Goal: Communication & Community: Participate in discussion

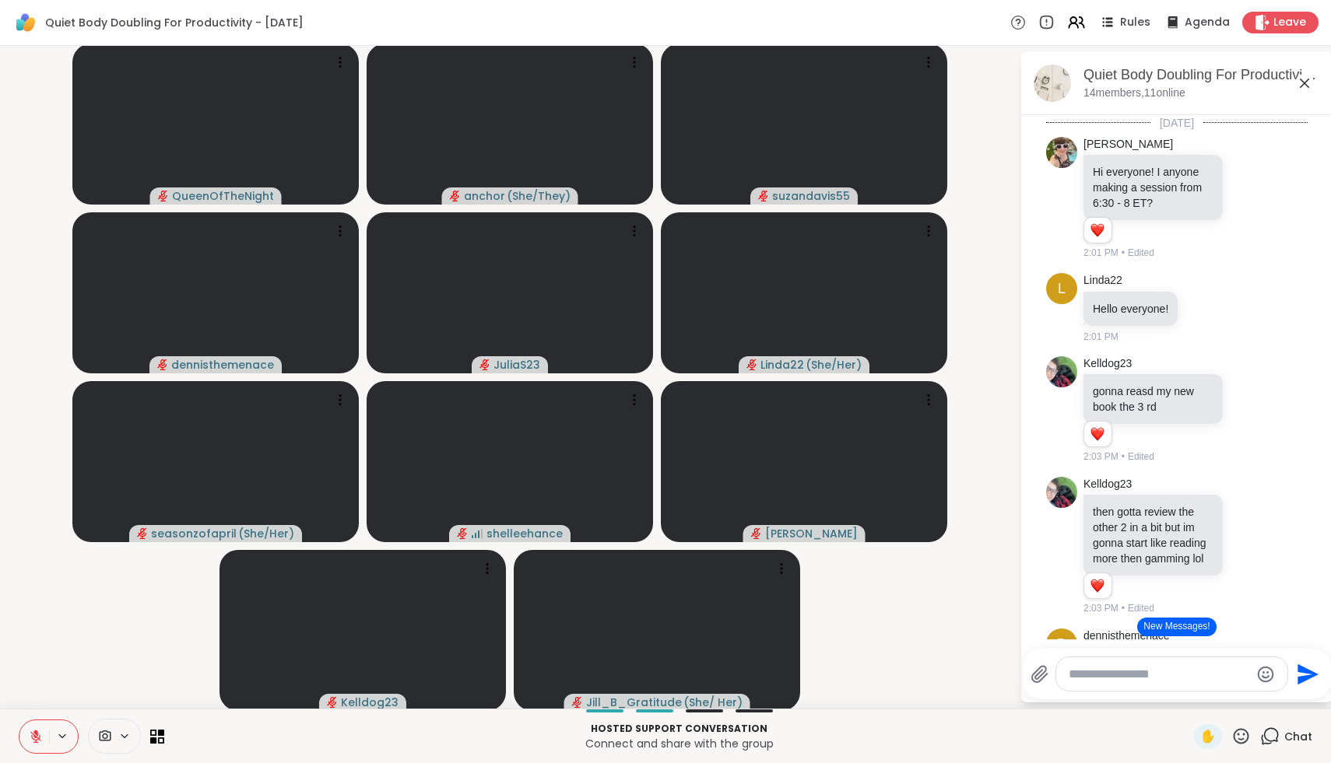
scroll to position [2741, 0]
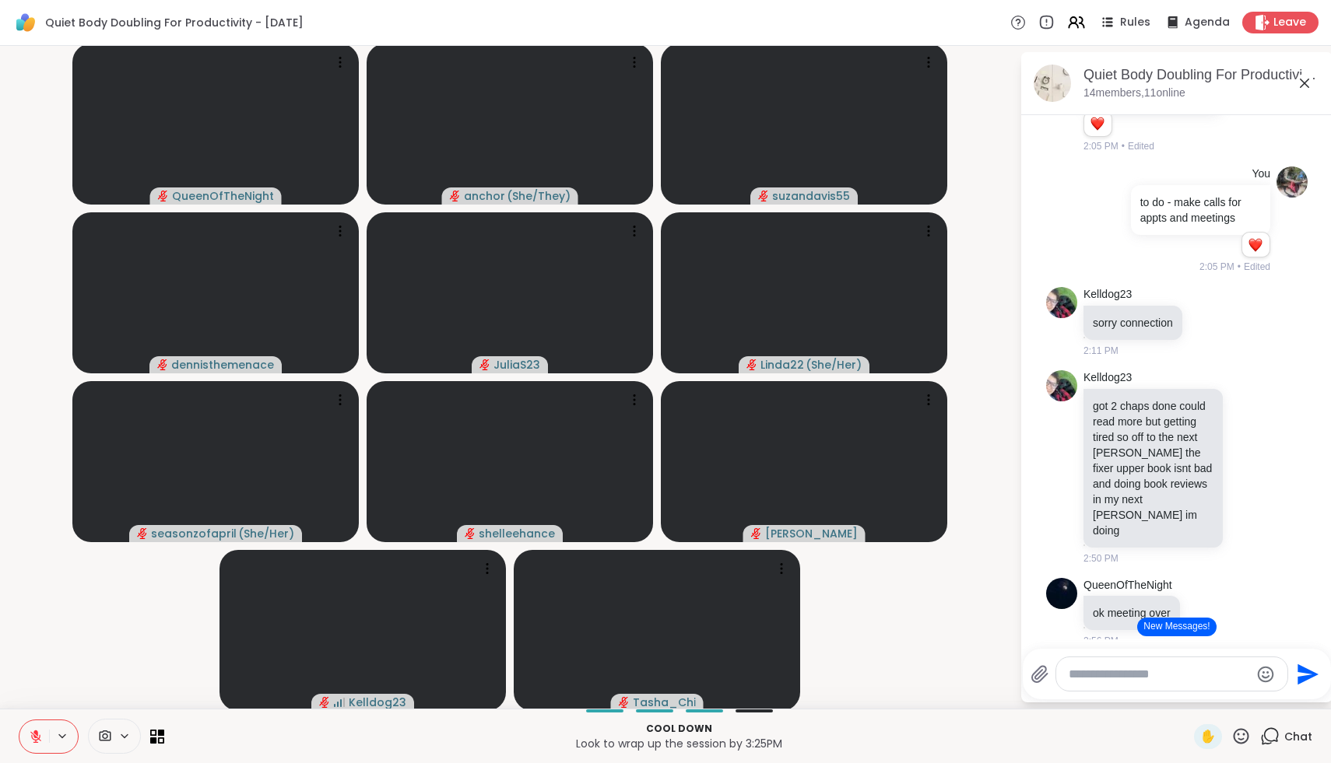
click at [1145, 684] on div at bounding box center [1171, 673] width 231 height 33
click at [1145, 678] on textarea "Type your message" at bounding box center [1158, 675] width 181 height 16
type textarea "*"
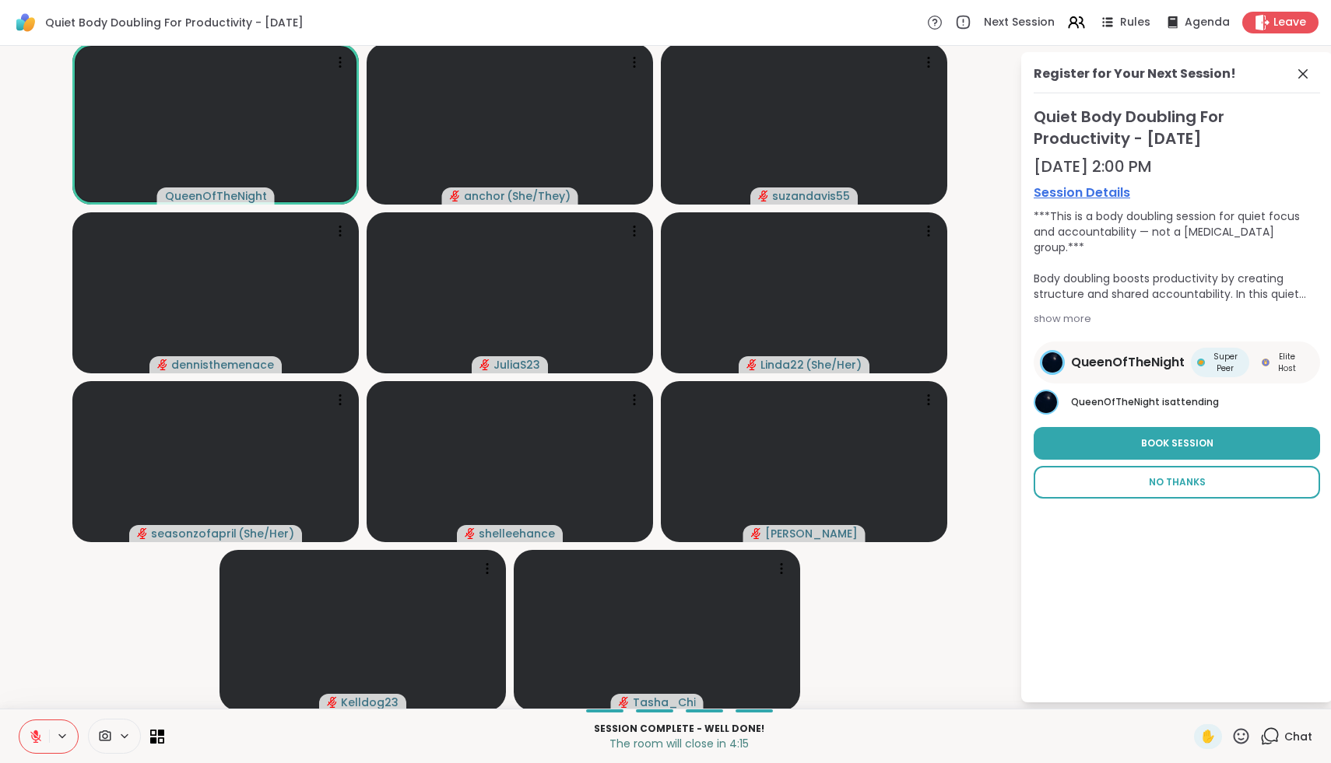
click at [1159, 472] on button "No Thanks" at bounding box center [1176, 482] width 286 height 33
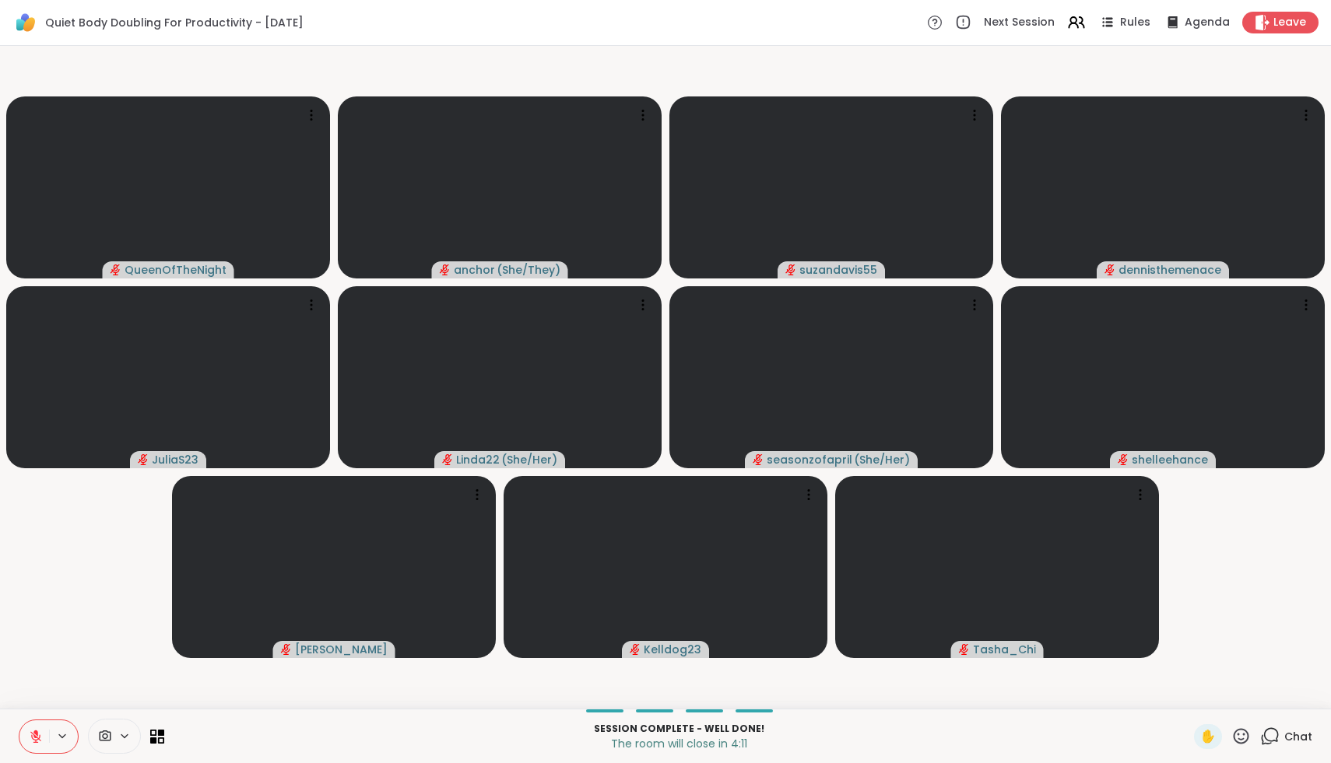
drag, startPoint x: 40, startPoint y: 739, endPoint x: 40, endPoint y: 731, distance: 7.8
click at [40, 731] on icon at bounding box center [36, 737] width 14 height 14
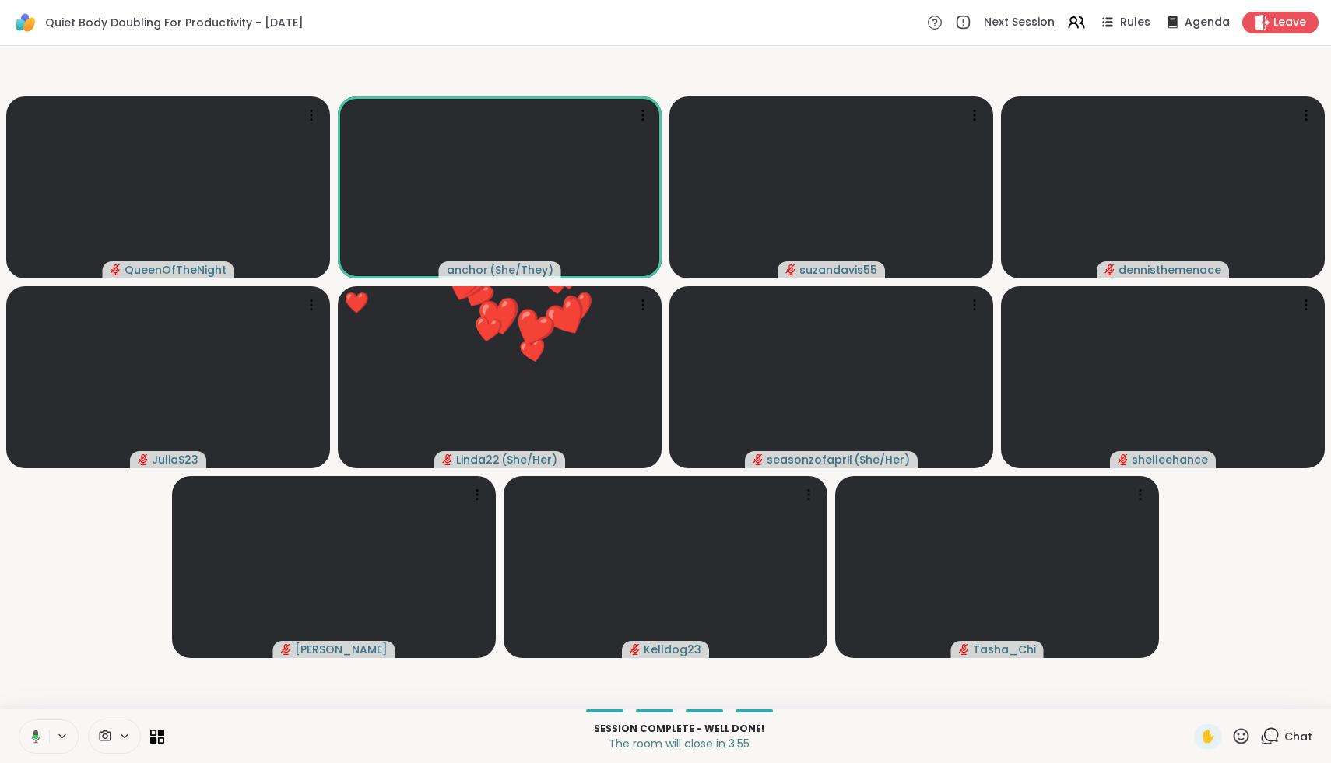
click at [40, 731] on button at bounding box center [33, 736] width 32 height 33
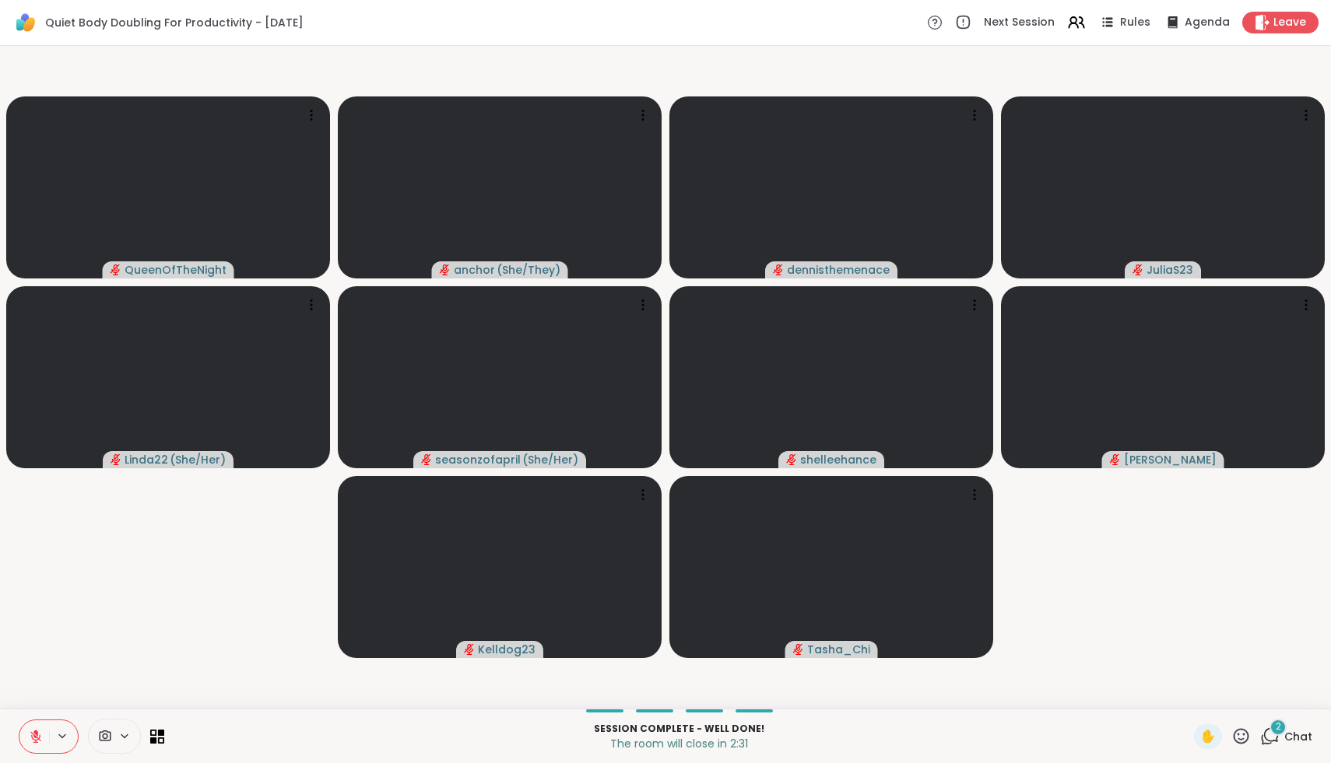
click at [1274, 729] on div "2" at bounding box center [1277, 727] width 17 height 17
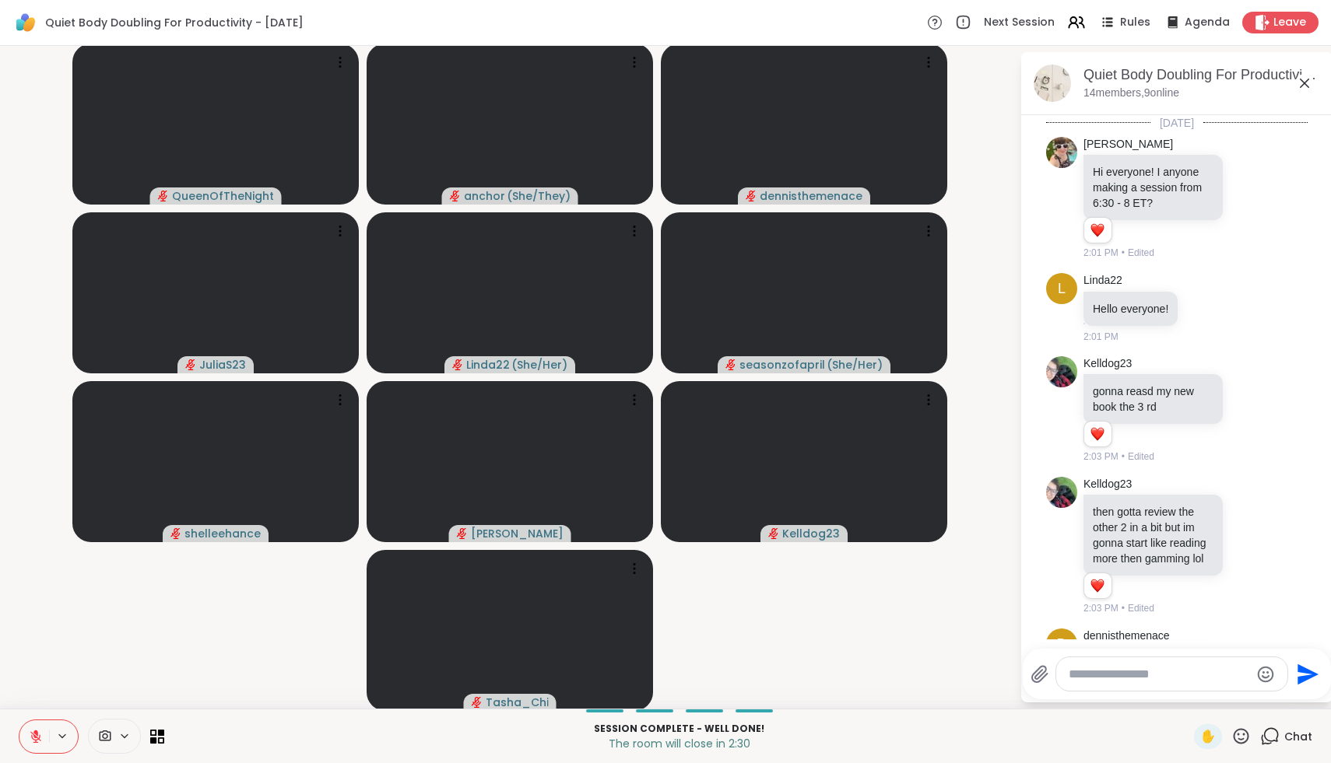
scroll to position [3225, 0]
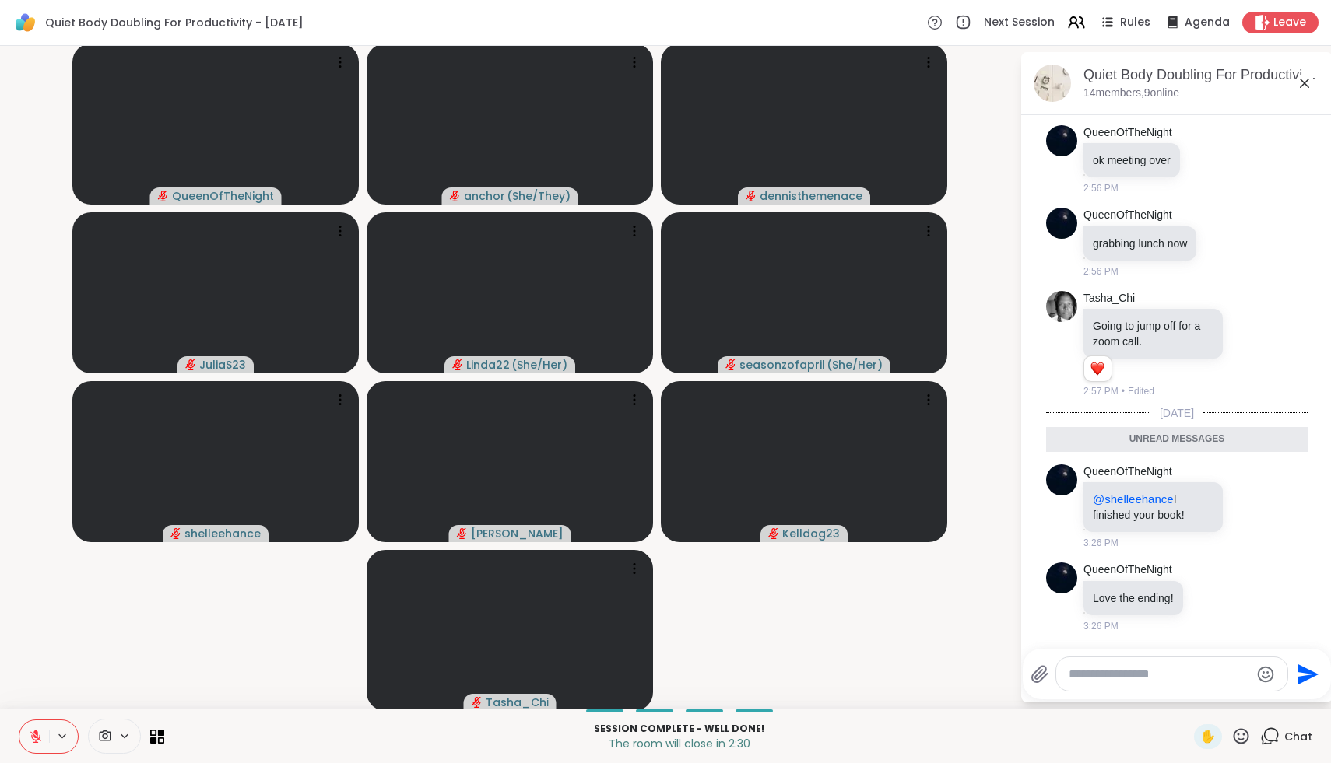
click at [1221, 665] on div at bounding box center [1171, 673] width 231 height 33
click at [1168, 673] on textarea "Type your message" at bounding box center [1158, 675] width 181 height 16
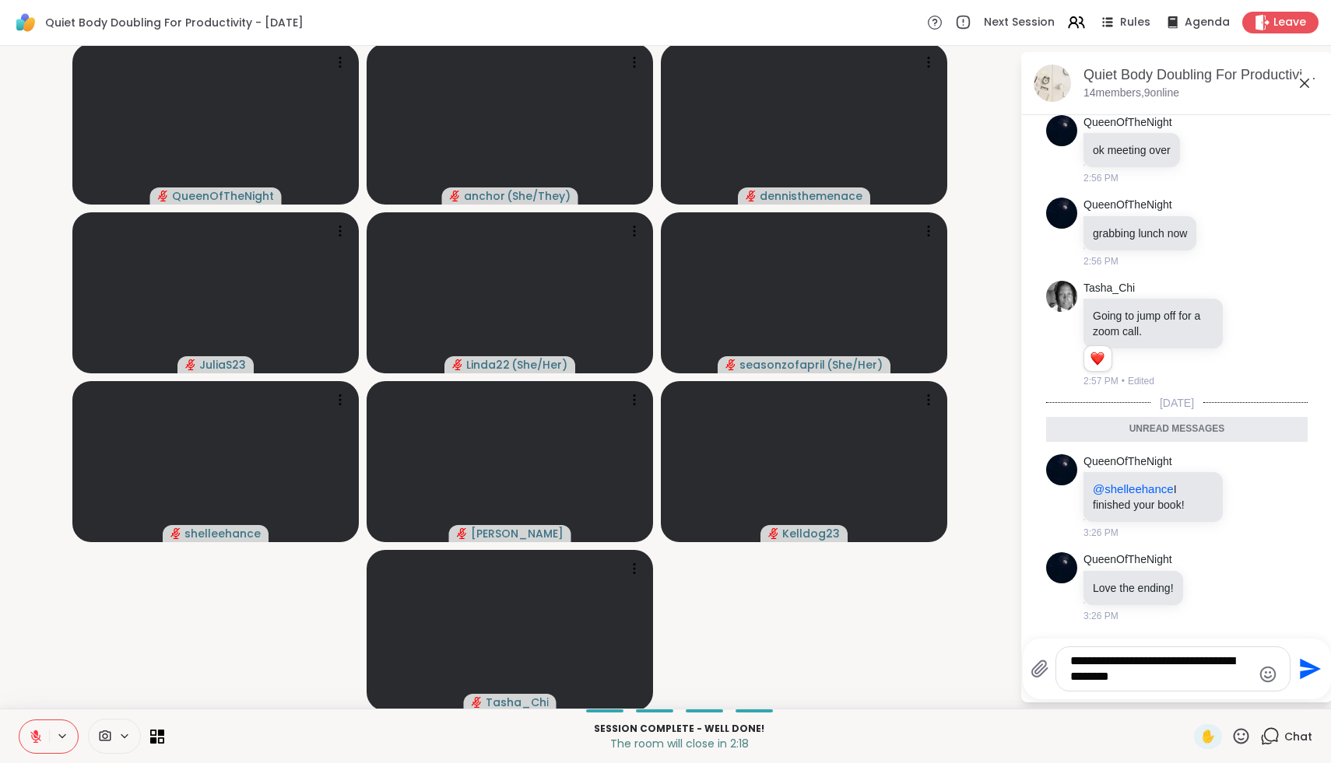
type textarea "**********"
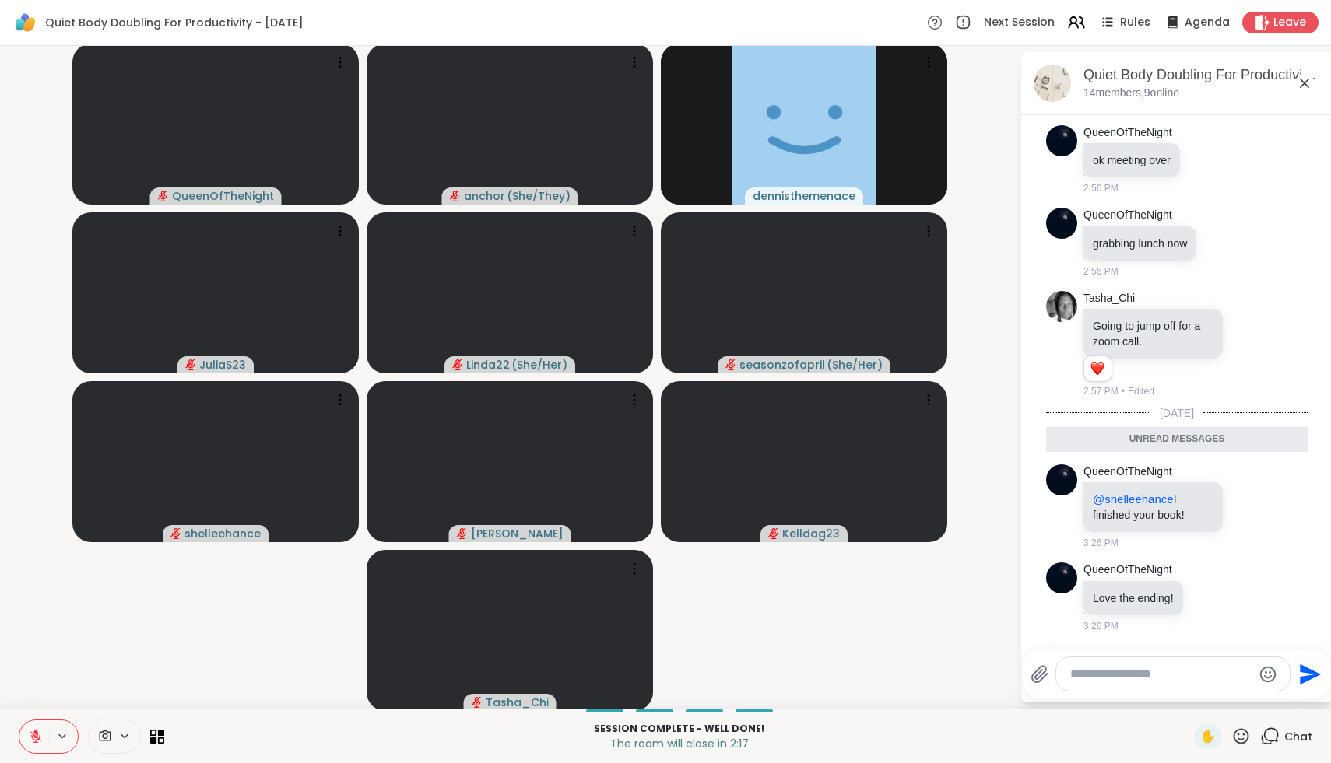
scroll to position [3287, 0]
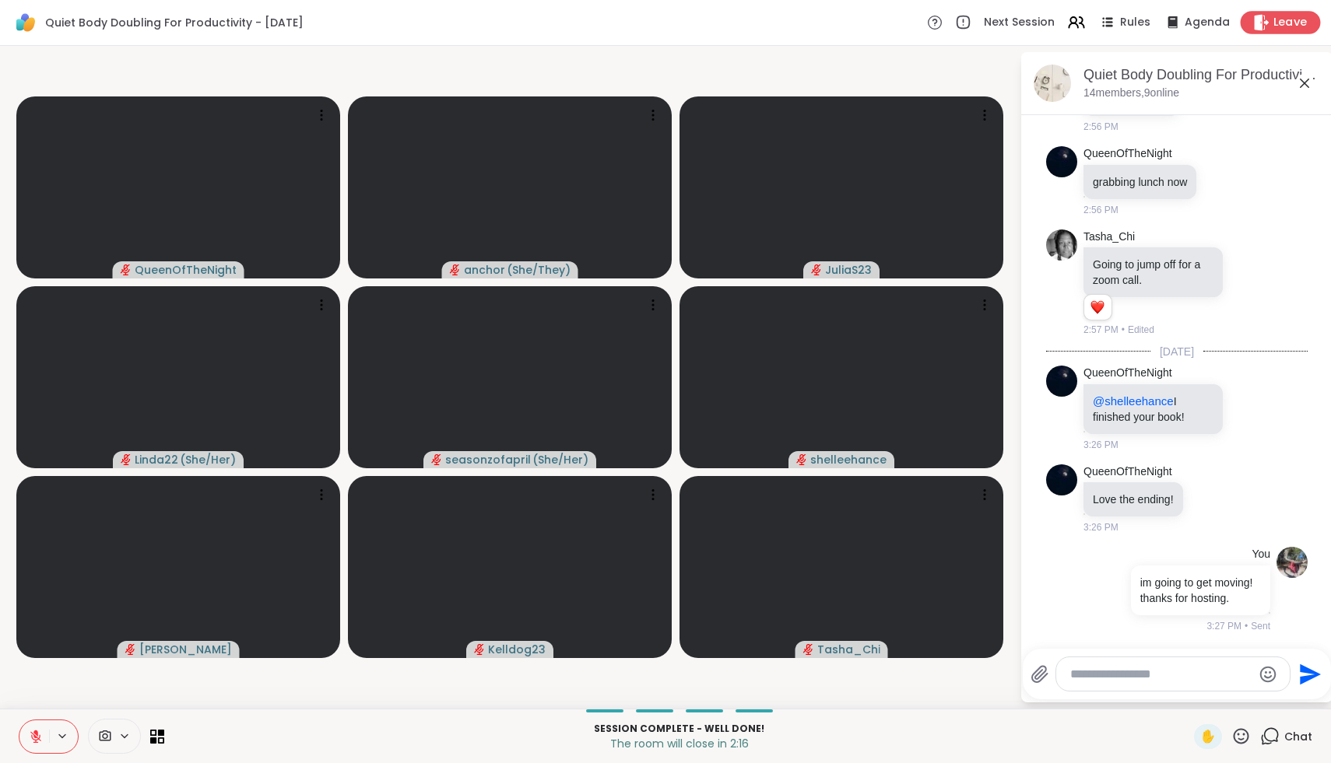
click at [1270, 30] on div "Leave" at bounding box center [1280, 22] width 80 height 23
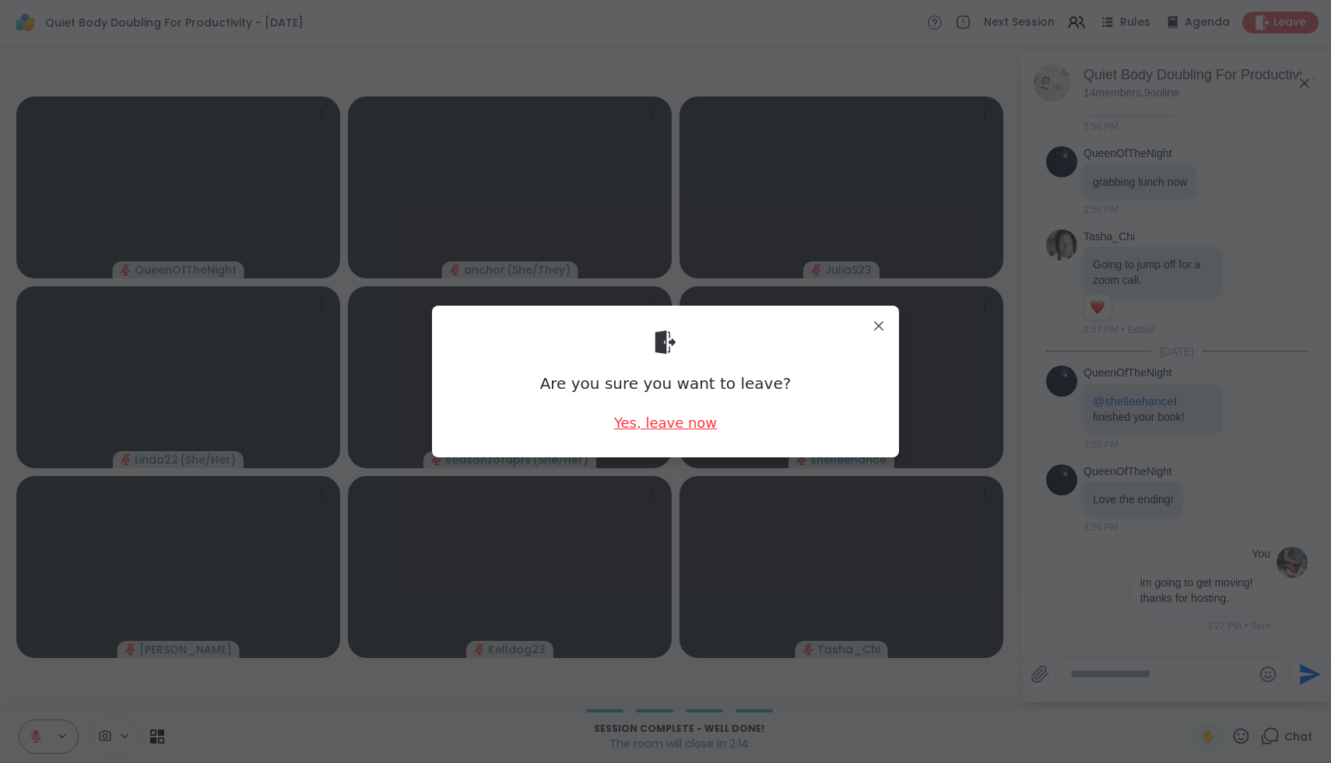
click at [642, 422] on div "Yes, leave now" at bounding box center [665, 422] width 103 height 19
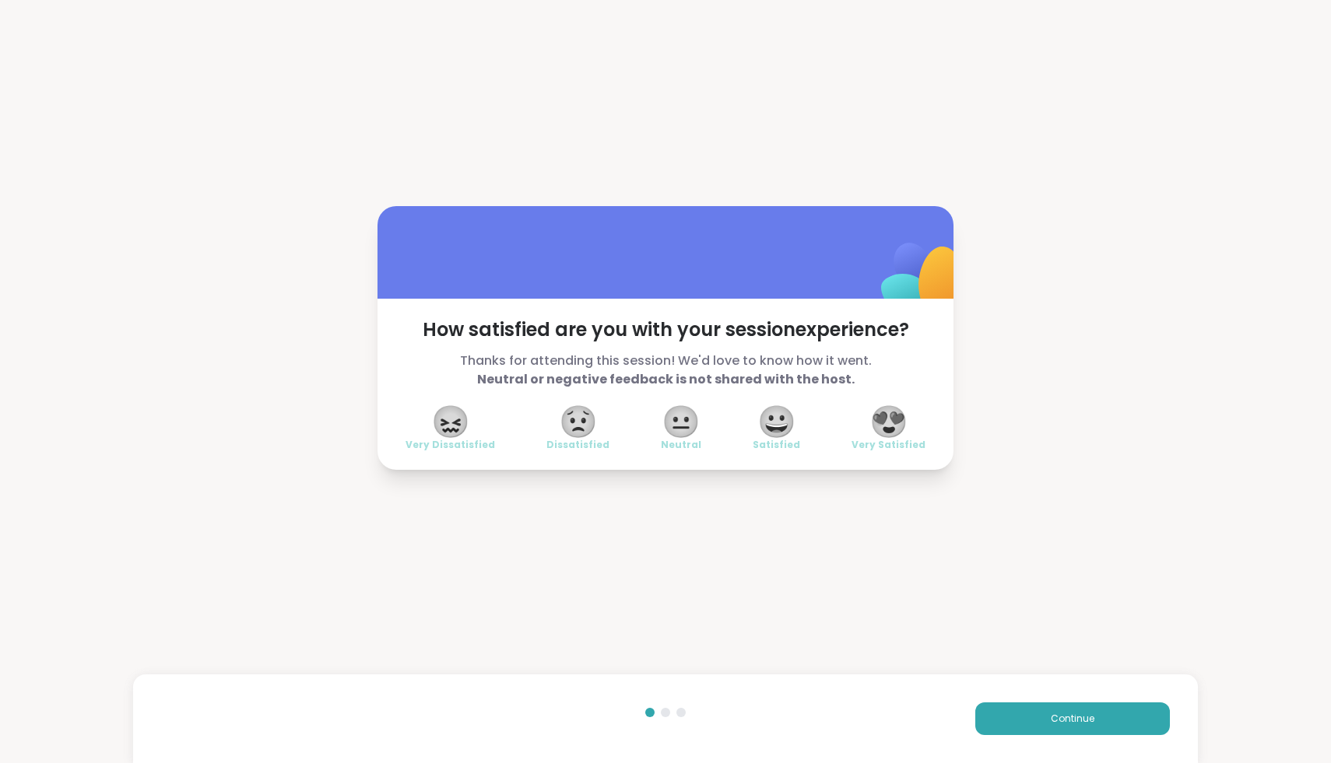
click at [888, 436] on span "😍" at bounding box center [888, 422] width 39 height 28
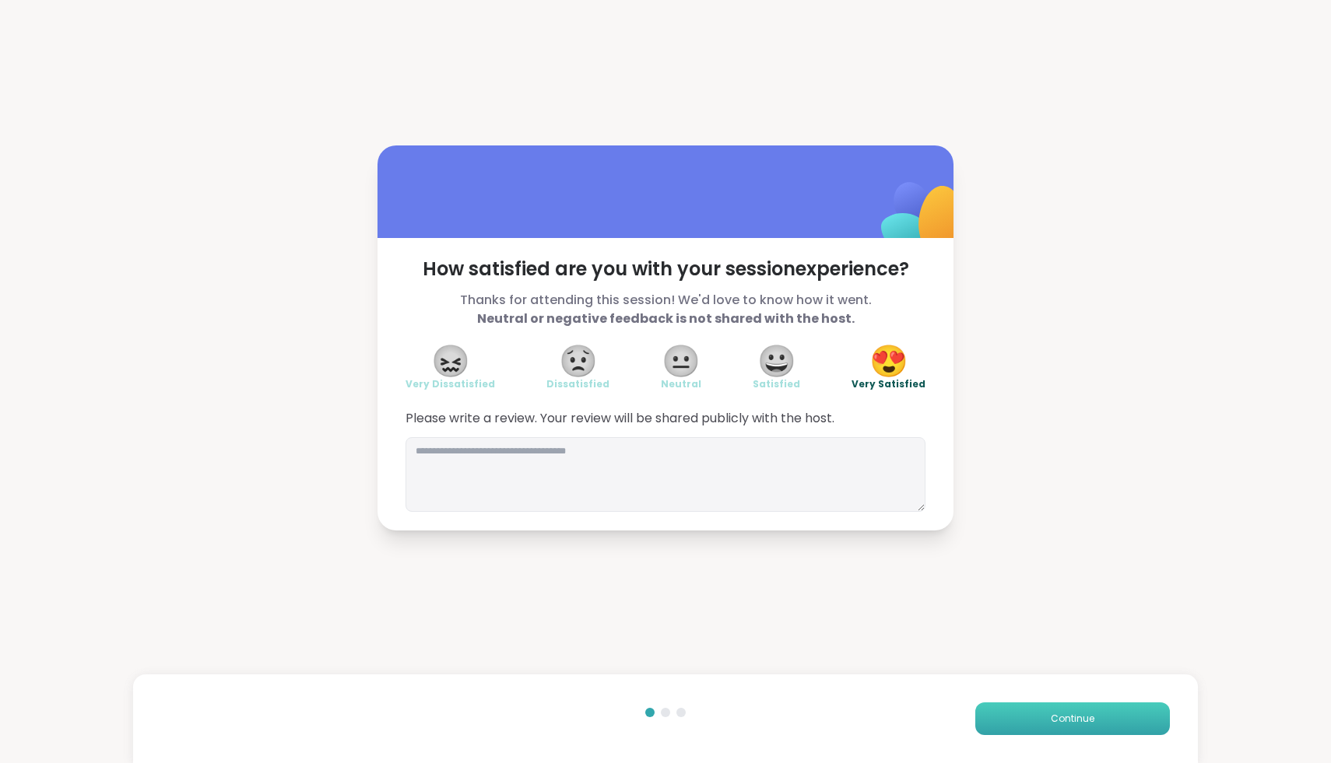
click at [1086, 724] on span "Continue" at bounding box center [1072, 719] width 44 height 14
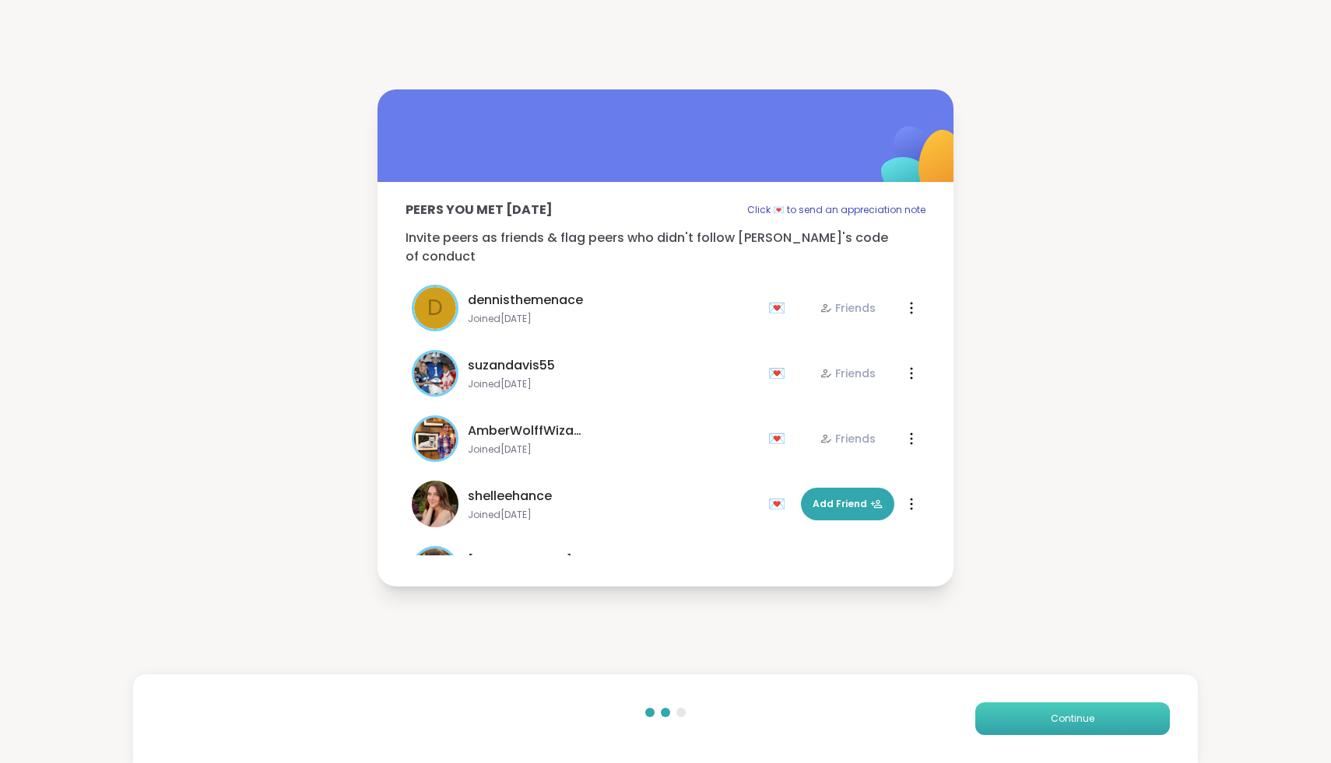
click at [1086, 724] on span "Continue" at bounding box center [1072, 719] width 44 height 14
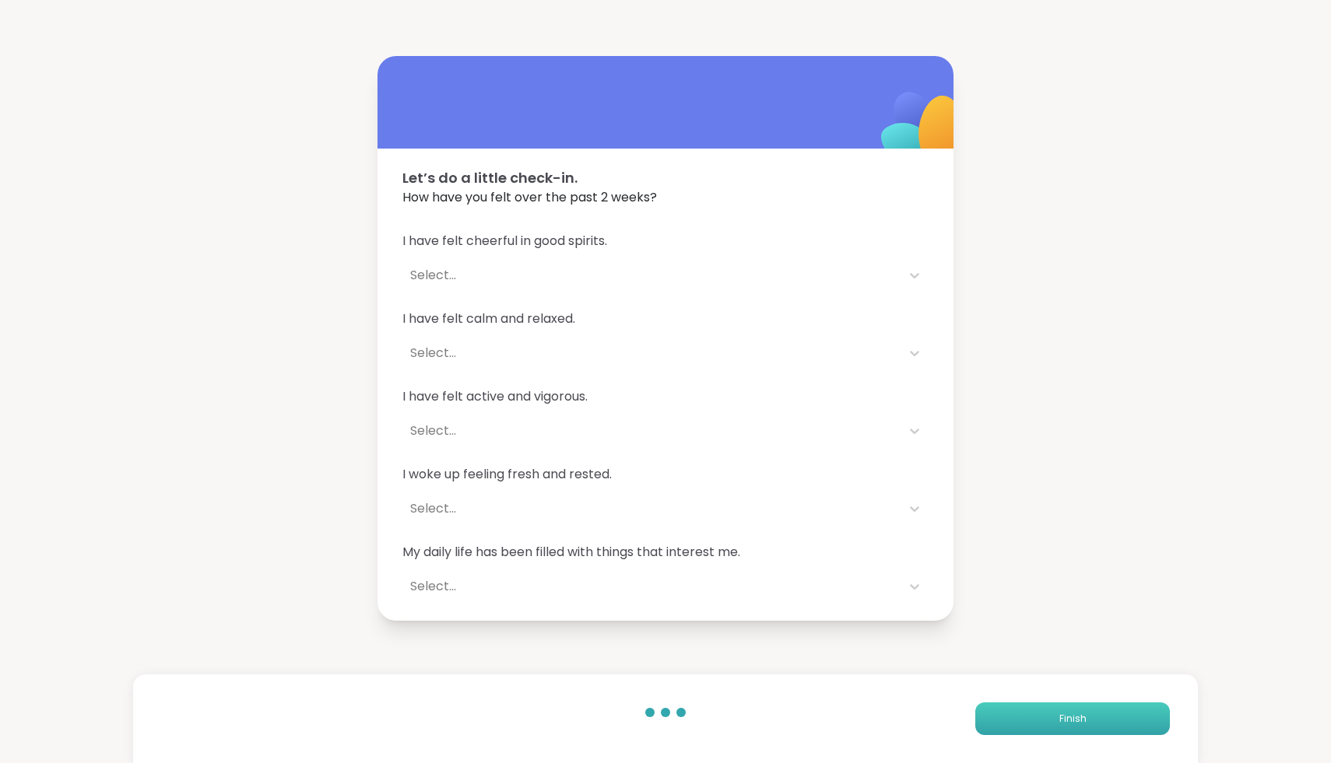
click at [1086, 724] on button "Finish" at bounding box center [1072, 719] width 195 height 33
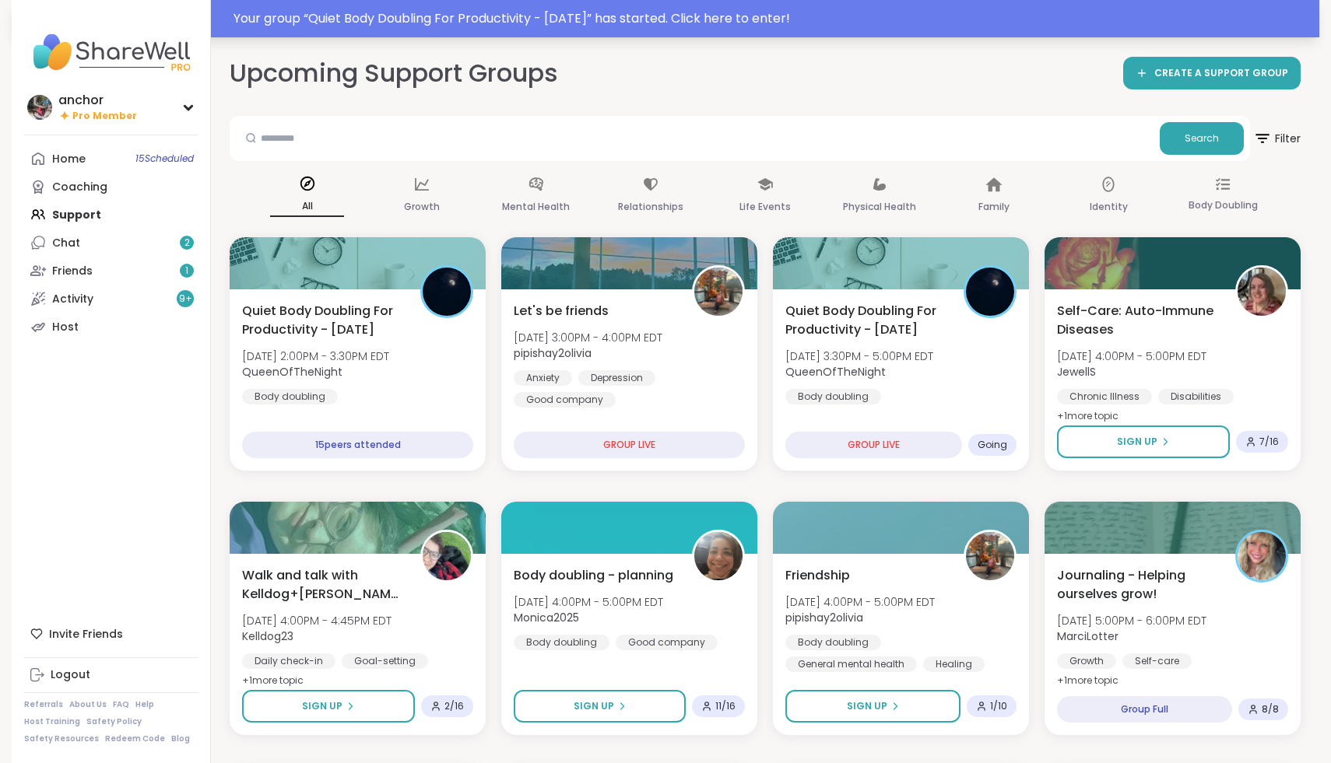
click at [896, 11] on div "Your group “ Quiet Body Doubling For Productivity - [DATE] ” has started. Click…" at bounding box center [771, 18] width 1076 height 19
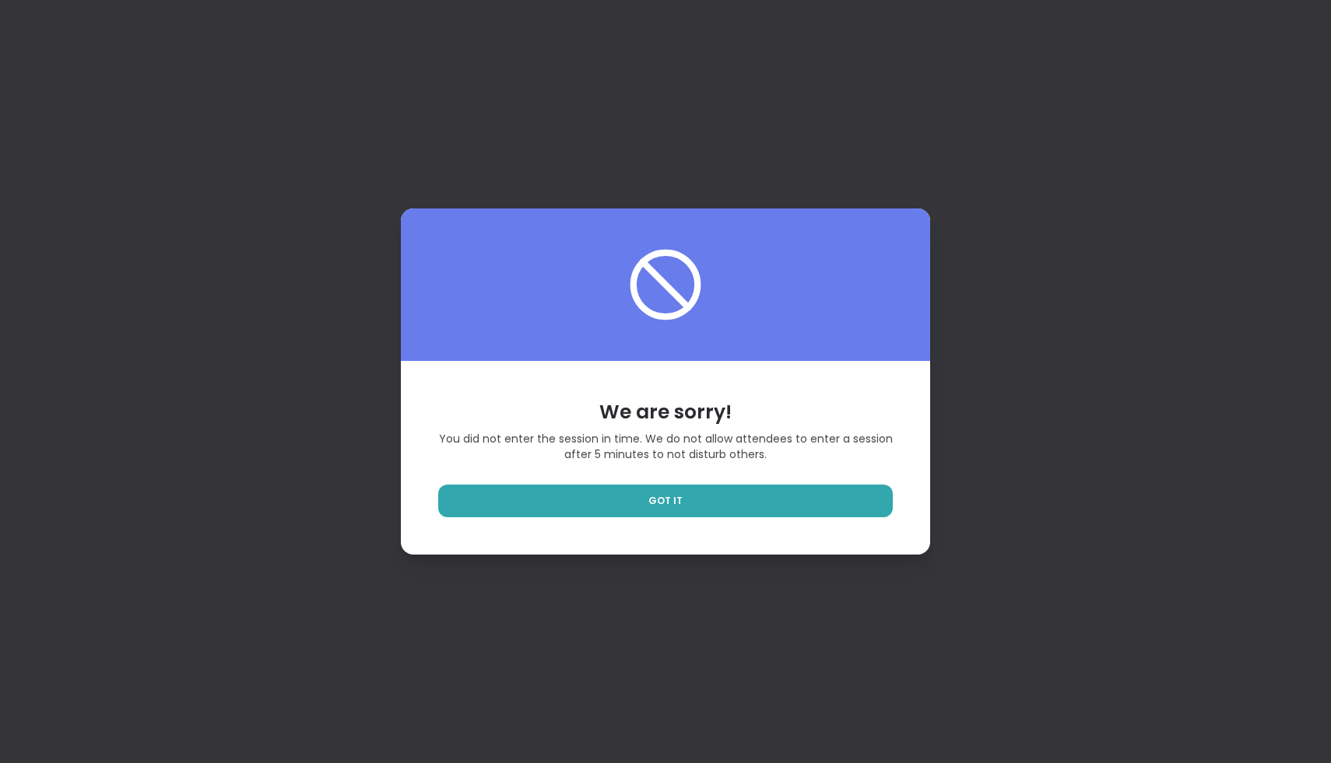
click at [598, 525] on div "We are sorry! You did not enter the session in time. We do not allow attendees …" at bounding box center [665, 457] width 529 height 193
click at [600, 498] on link "GOT IT" at bounding box center [665, 501] width 454 height 33
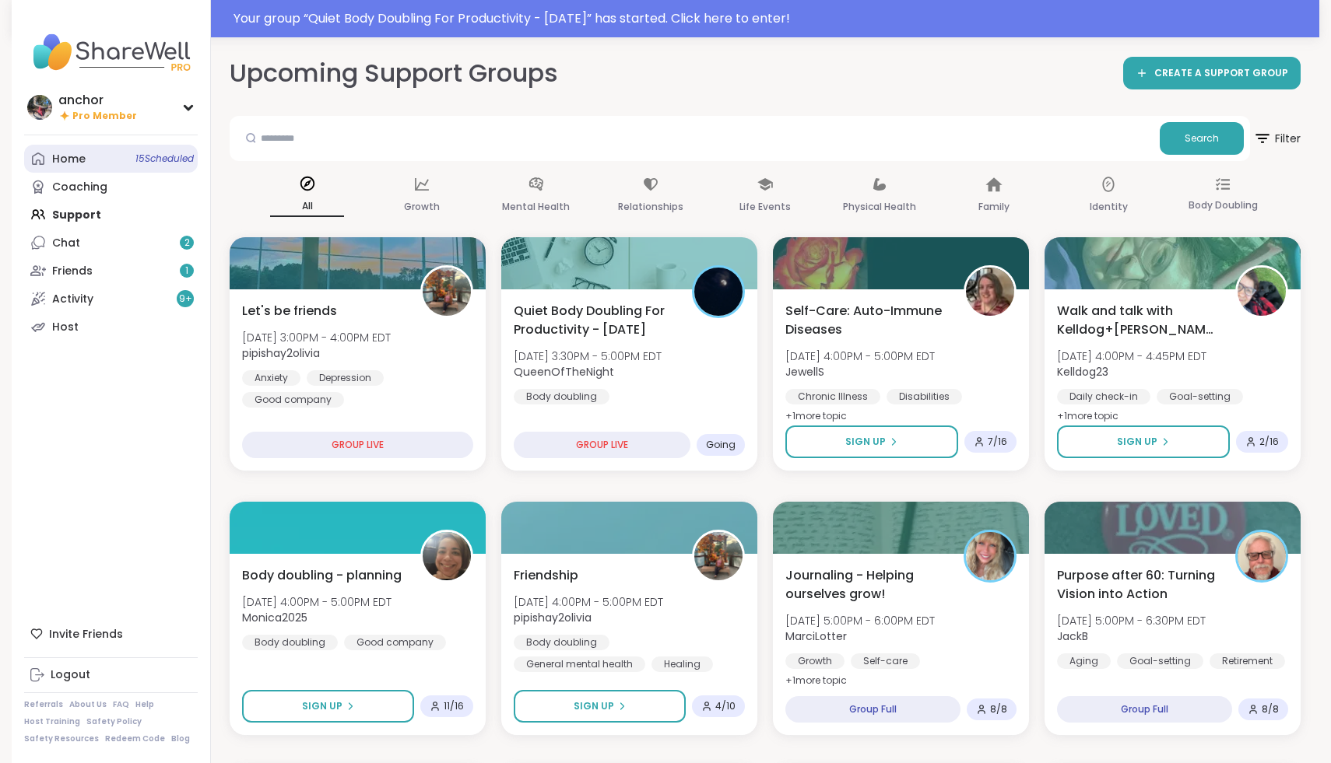
click at [85, 154] on link "Home 15 Scheduled" at bounding box center [111, 159] width 174 height 28
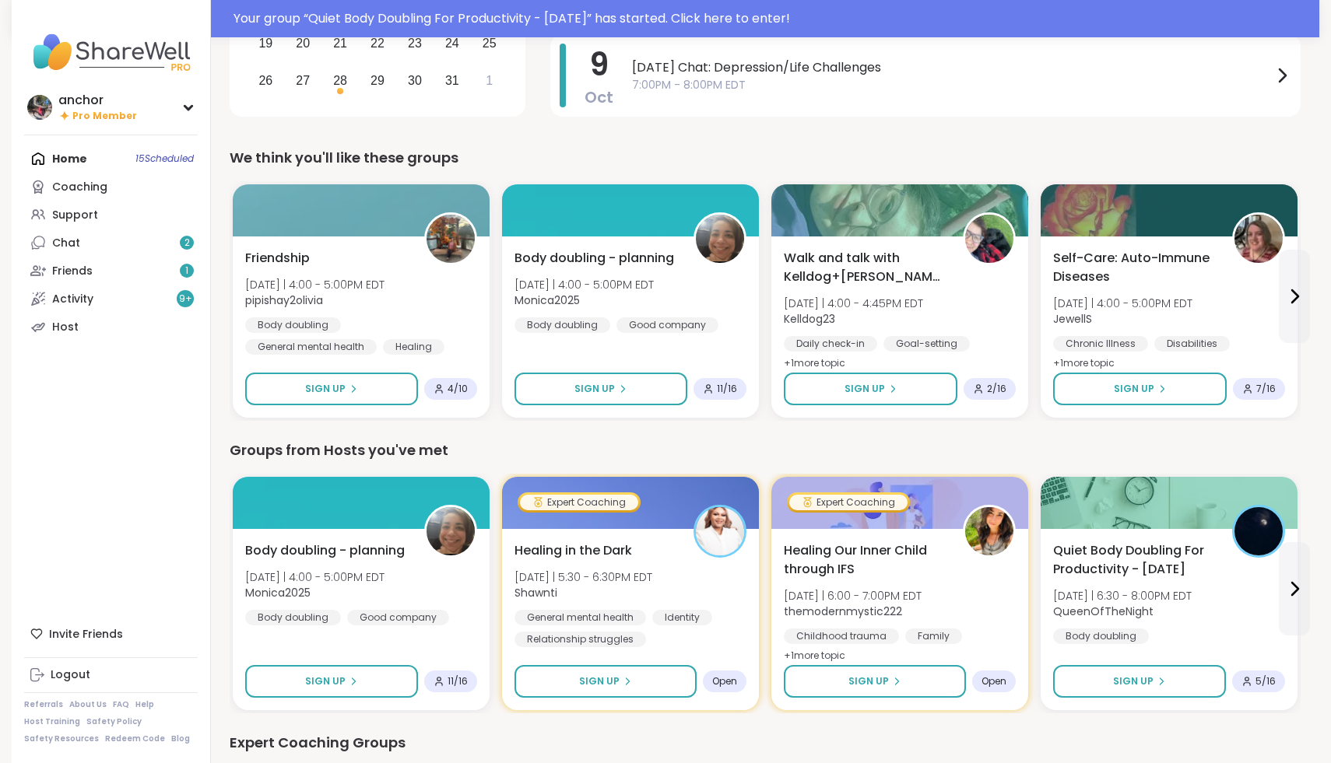
scroll to position [331, 0]
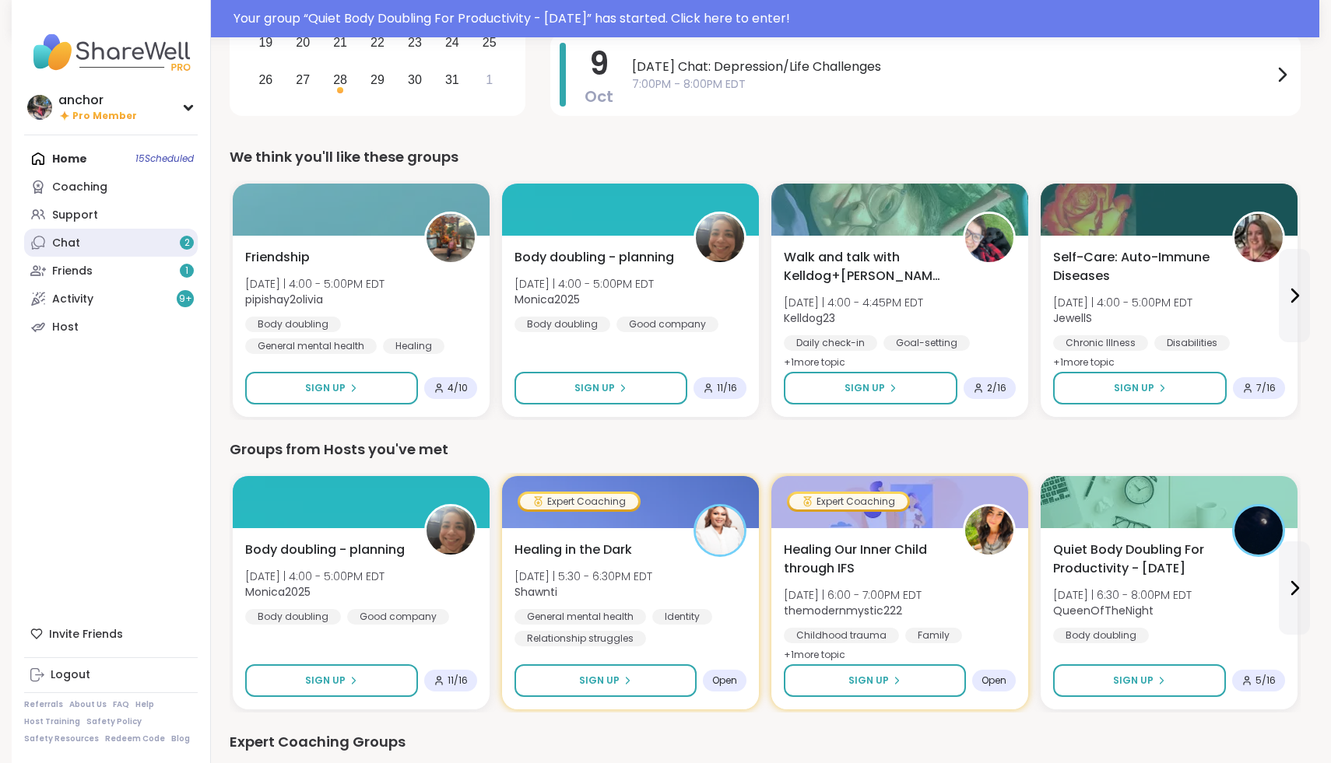
click at [127, 240] on link "Chat 2" at bounding box center [111, 243] width 174 height 28
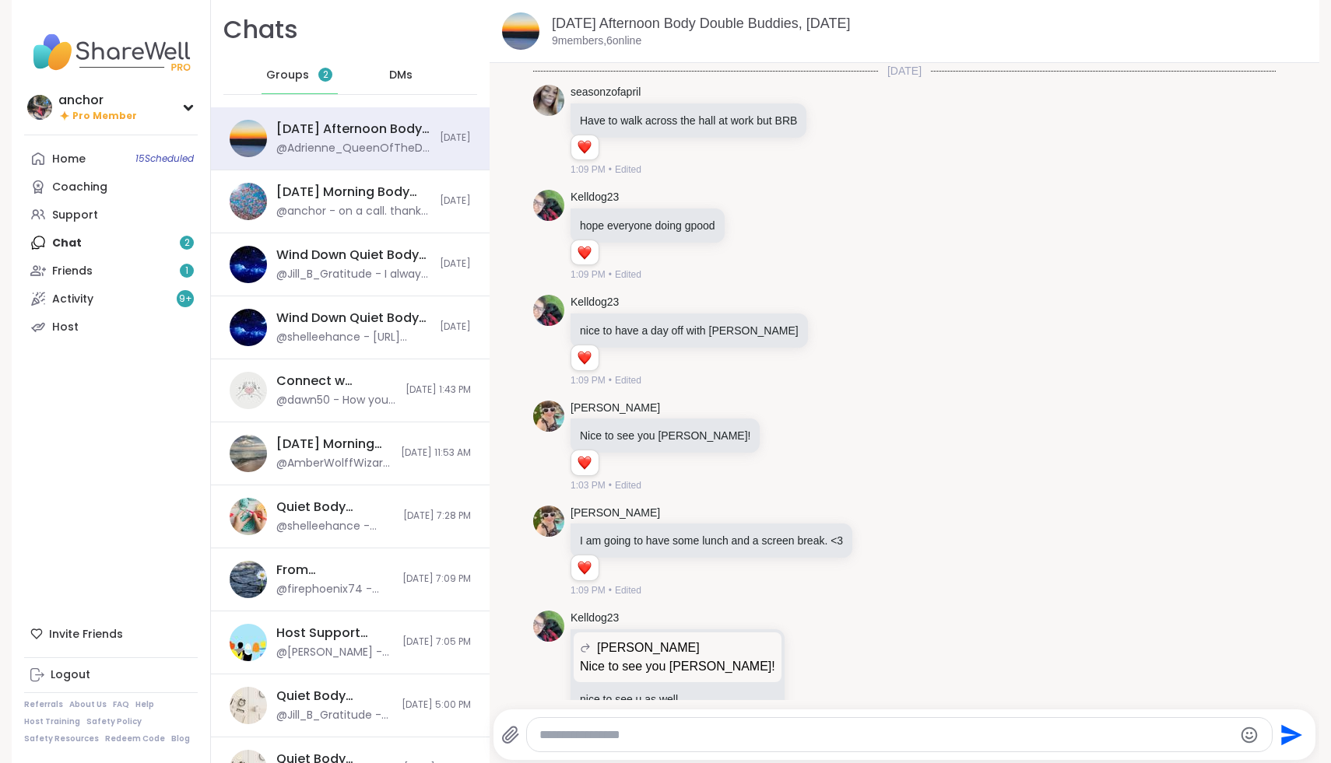
scroll to position [1123, 0]
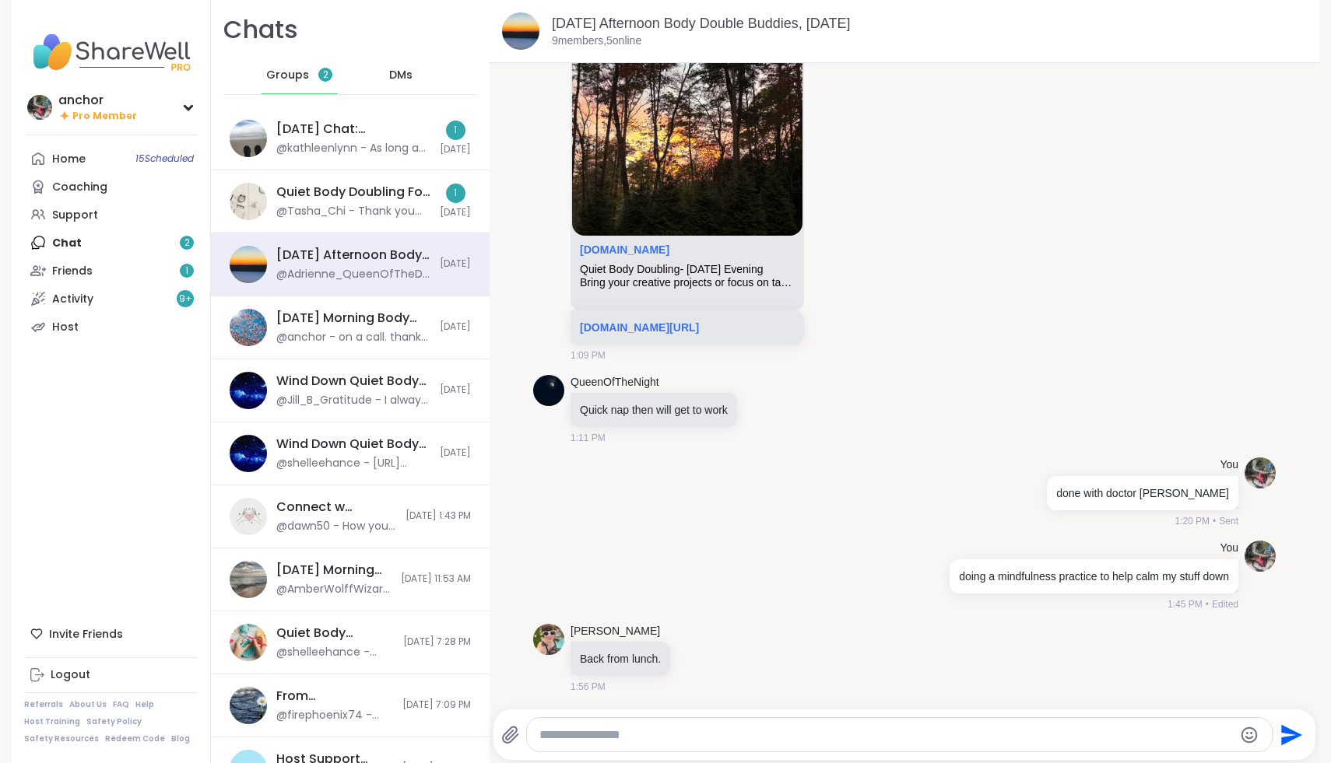
click at [306, 68] on span "Groups" at bounding box center [287, 76] width 43 height 16
click at [316, 121] on div "[DATE] Chat: Depression/Life Challenges, [DATE]" at bounding box center [353, 129] width 154 height 17
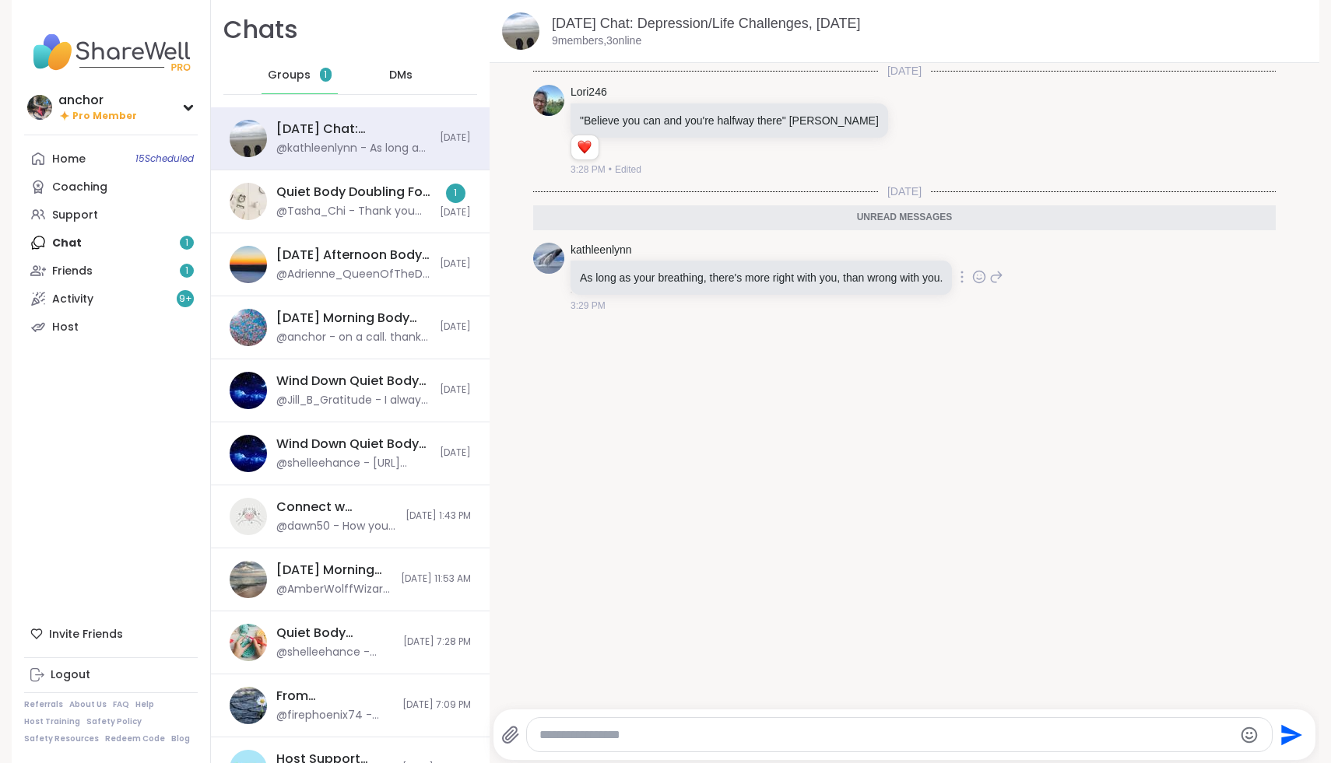
click at [986, 278] on icon at bounding box center [979, 277] width 14 height 16
click at [862, 255] on div "Select Reaction: Heart" at bounding box center [855, 252] width 14 height 14
click at [1003, 293] on icon at bounding box center [996, 288] width 14 height 19
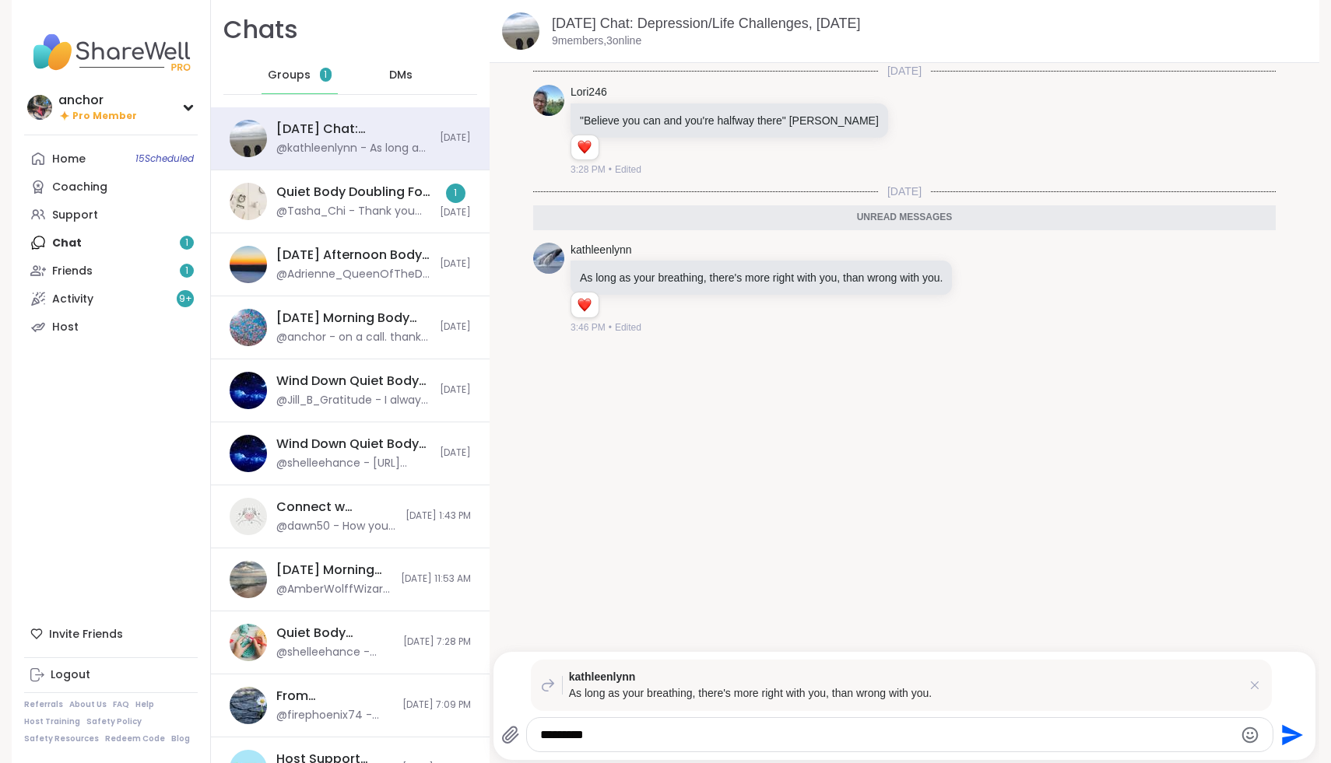
type textarea "*********"
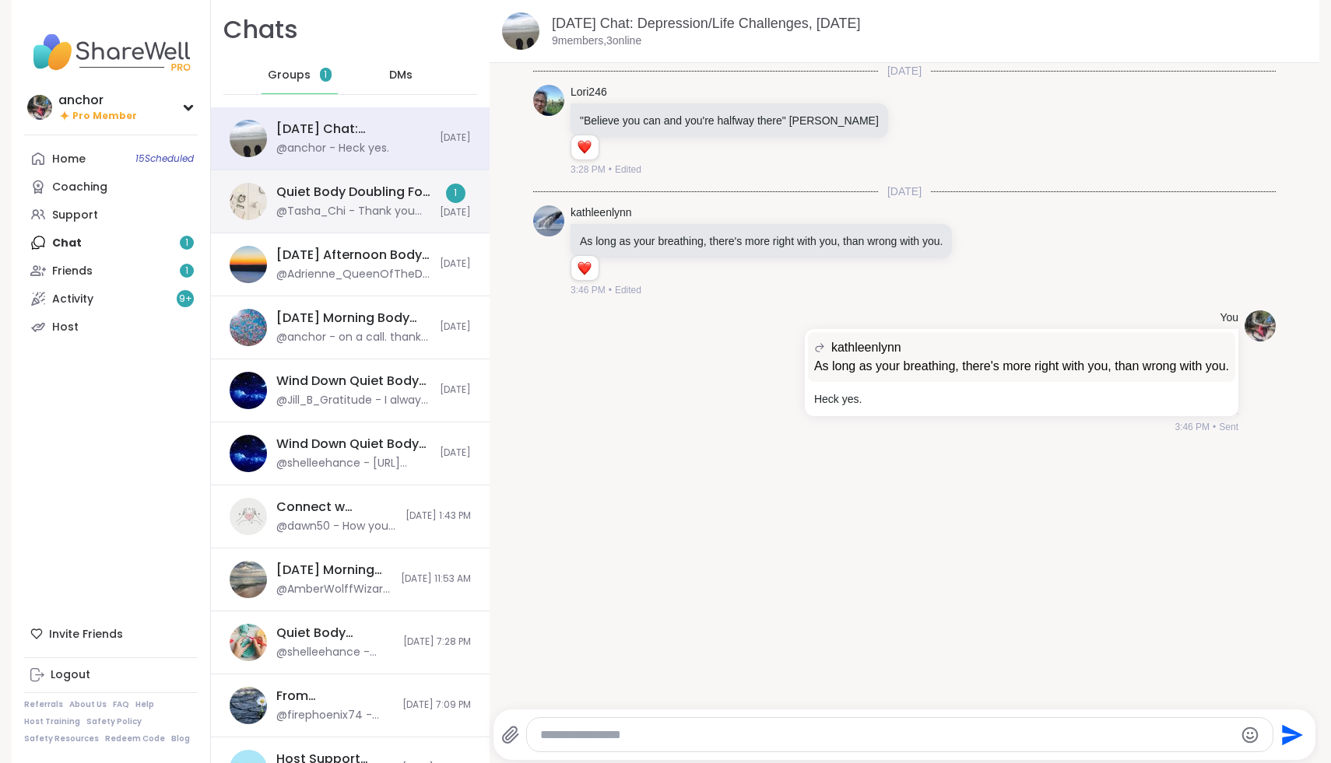
click at [327, 219] on div "@Tasha_Chi - Thank you for hosting @QueenOfTheNight" at bounding box center [353, 212] width 154 height 16
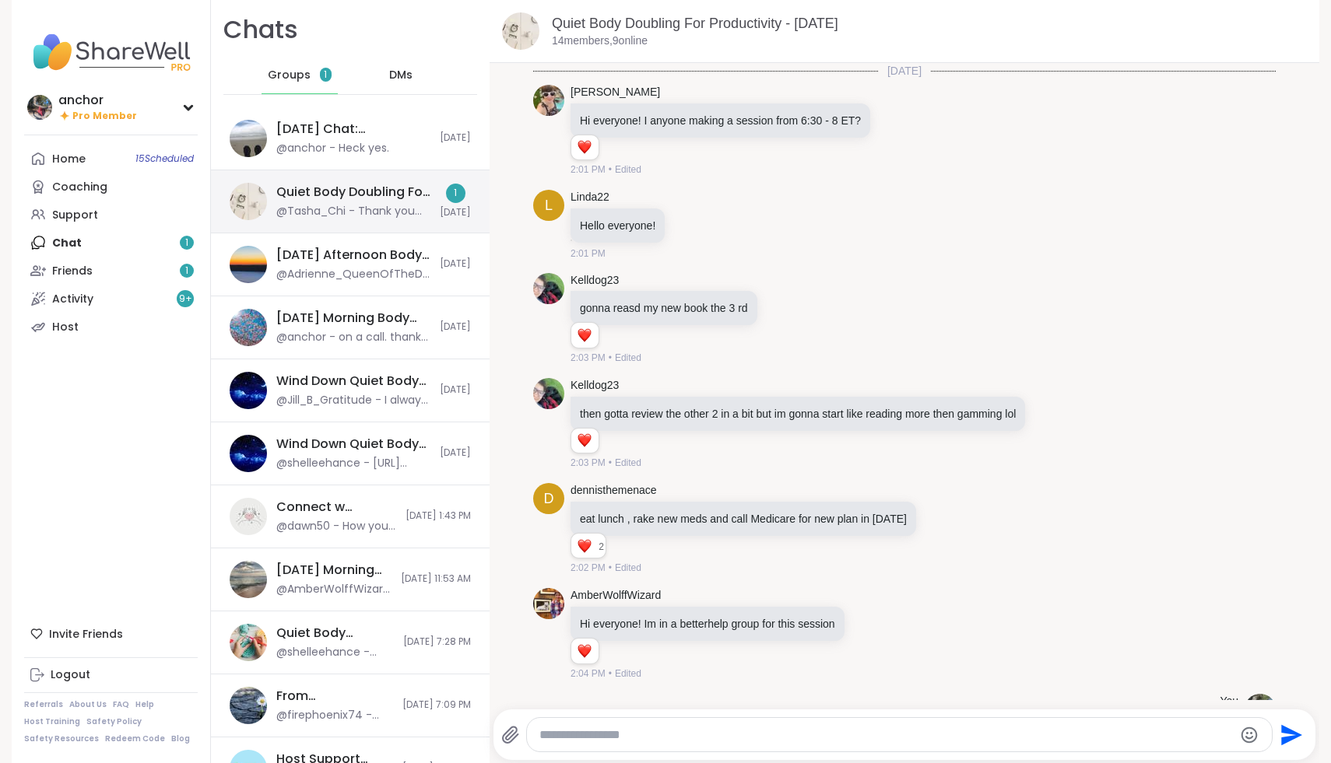
scroll to position [1953, 0]
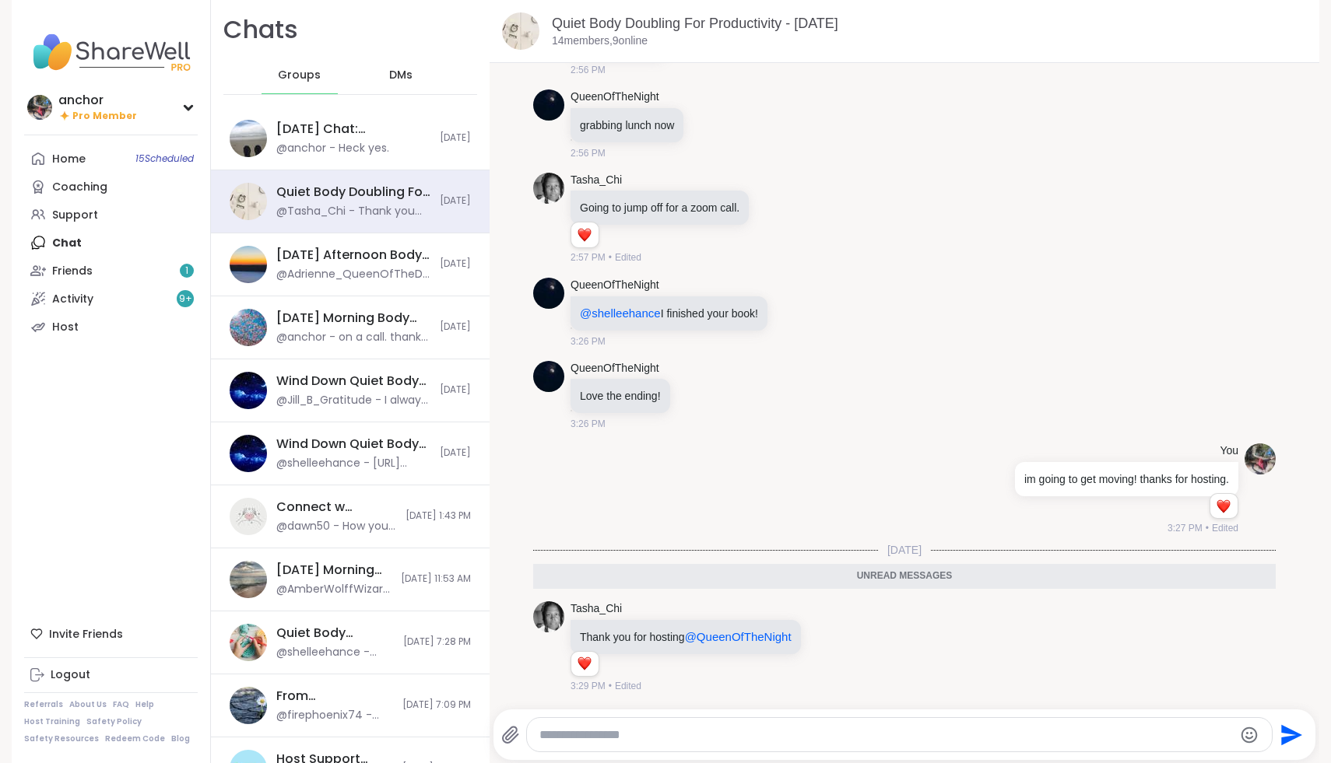
click at [553, 745] on div at bounding box center [899, 734] width 744 height 33
click at [552, 737] on textarea "Type your message" at bounding box center [885, 735] width 692 height 16
click at [759, 740] on textarea "**********" at bounding box center [886, 735] width 692 height 16
drag, startPoint x: 701, startPoint y: 738, endPoint x: 928, endPoint y: 738, distance: 227.2
click at [928, 738] on textarea "**********" at bounding box center [886, 735] width 692 height 16
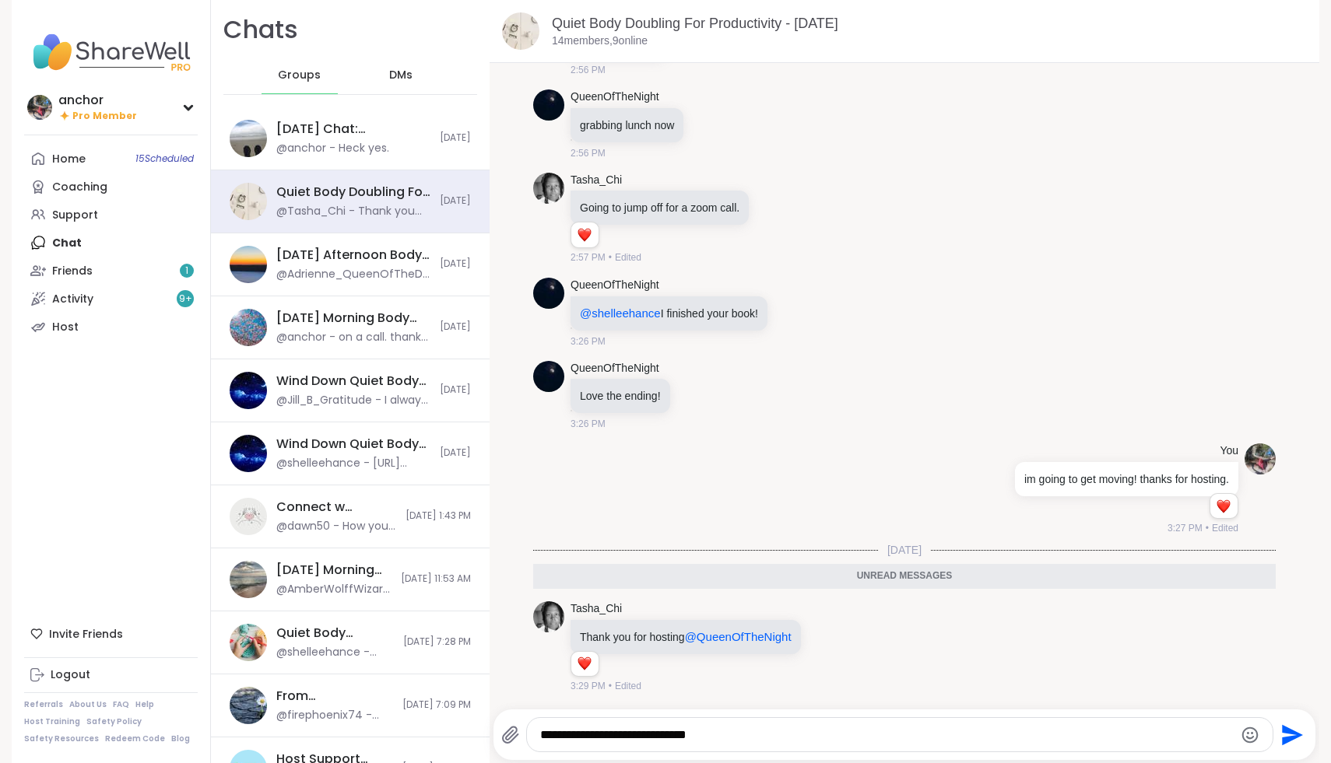
type textarea "**********"
drag, startPoint x: 885, startPoint y: 728, endPoint x: 287, endPoint y: 740, distance: 598.5
click at [288, 740] on div "Chats Groups DMs [DATE] Chat: Depression/Life Challenges, [DATE] @anchor - Heck…" at bounding box center [765, 381] width 1108 height 763
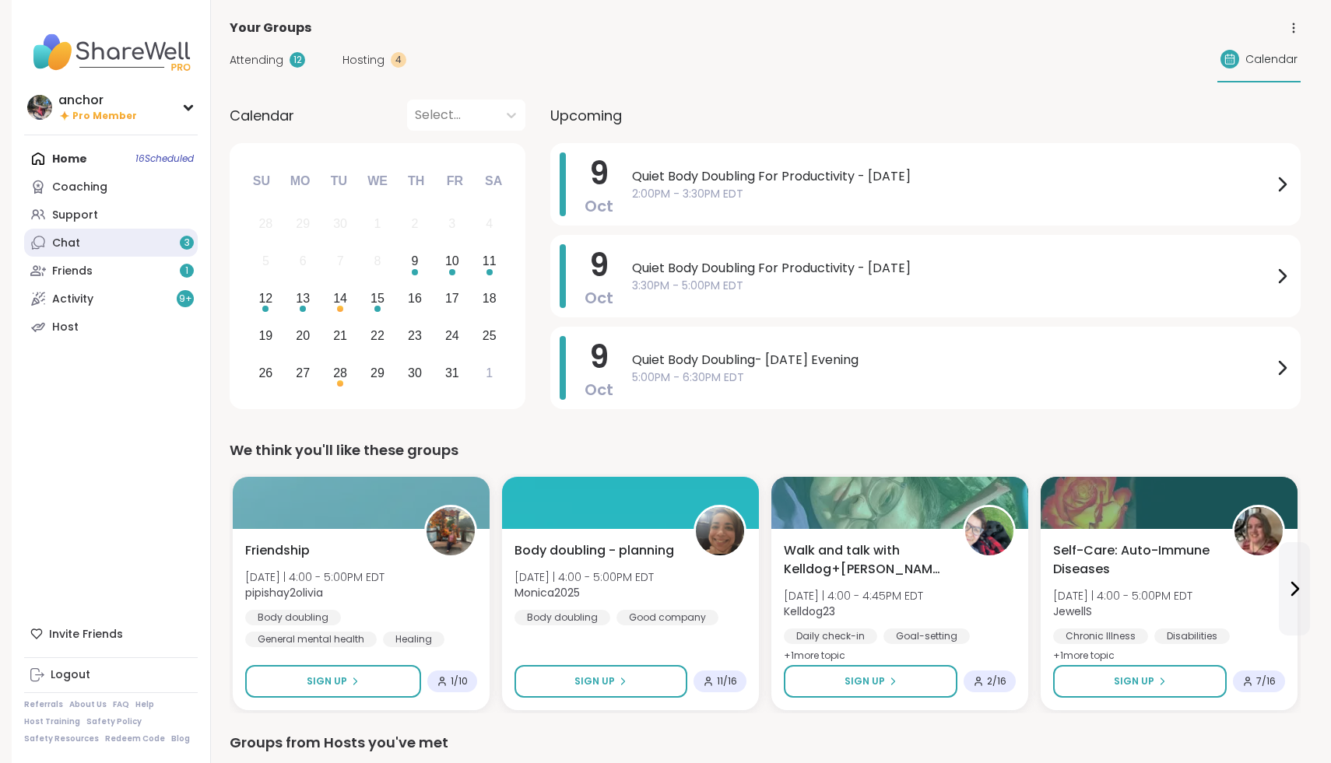
click at [170, 237] on link "Chat 3" at bounding box center [111, 243] width 174 height 28
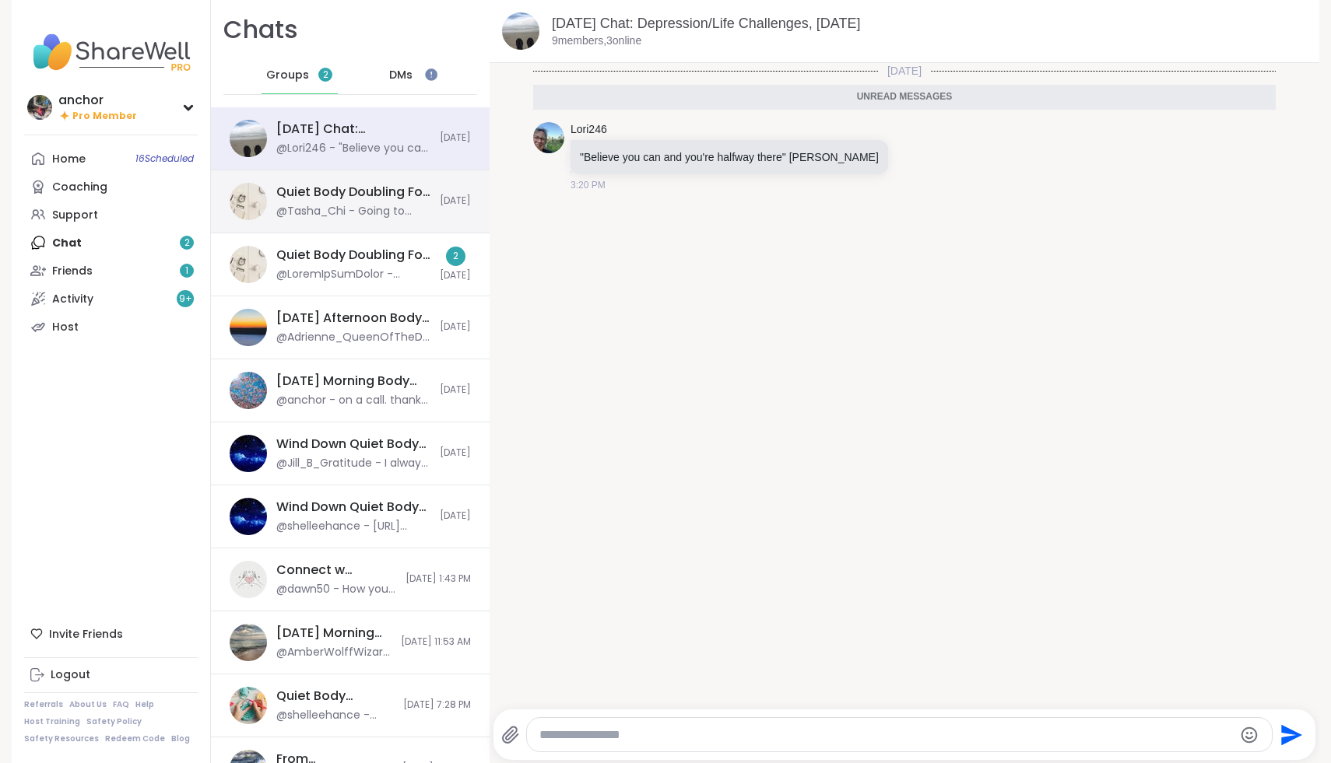
click at [334, 210] on div "@Tasha_Chi - Going to jump off for a zoom call." at bounding box center [353, 212] width 154 height 16
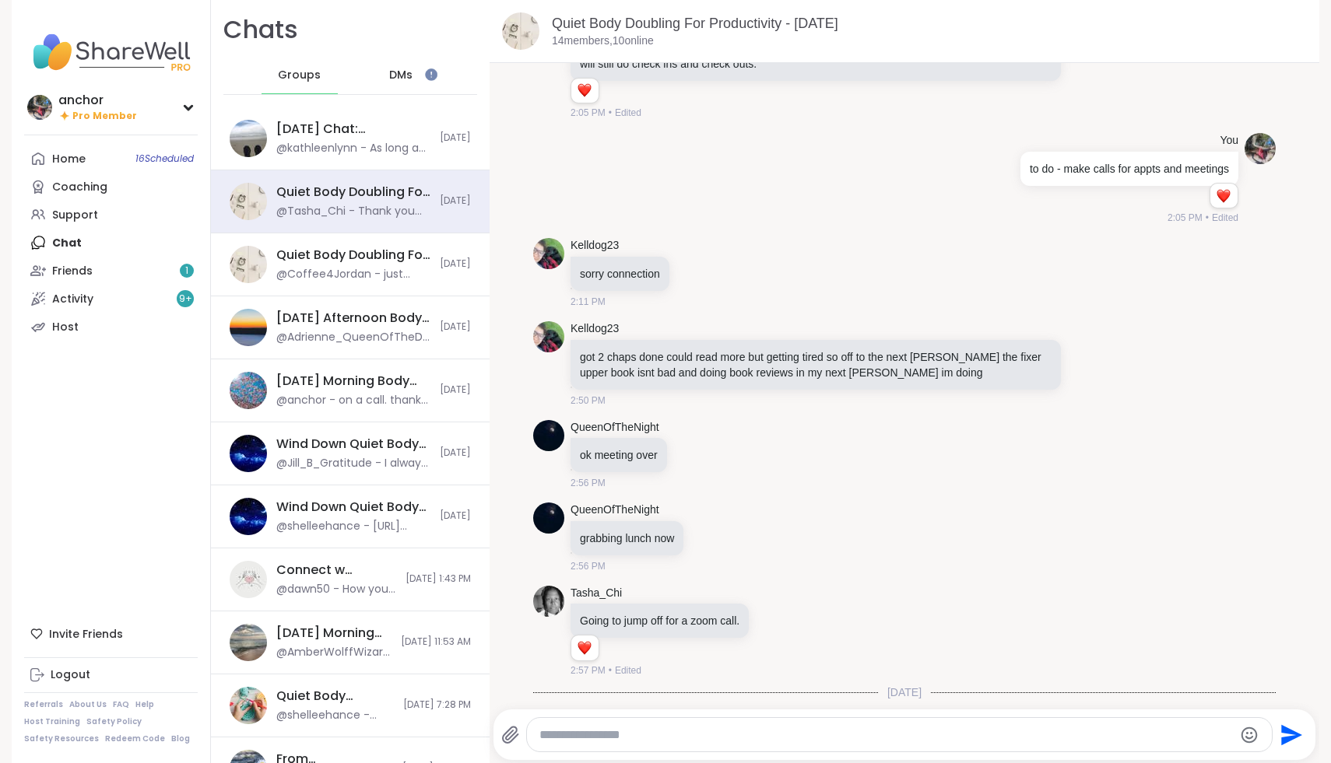
scroll to position [1825, 0]
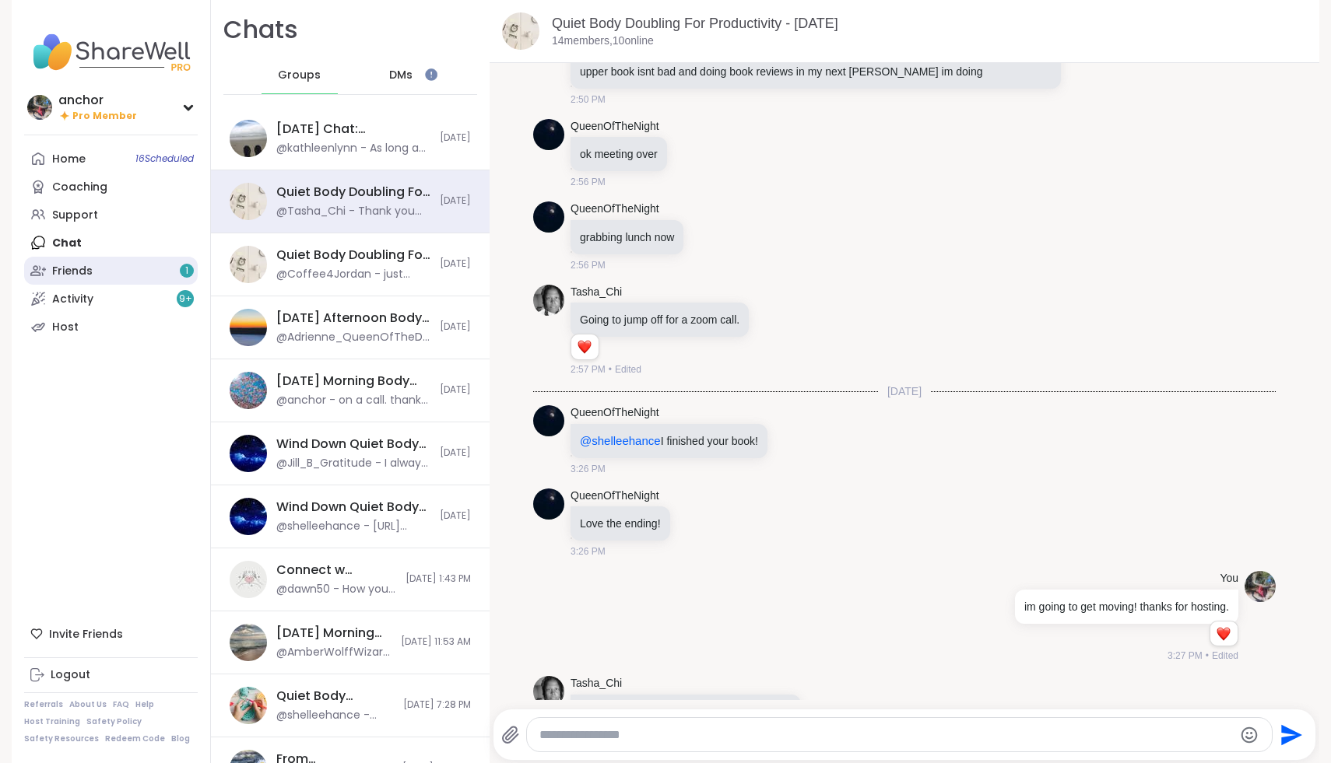
click at [137, 267] on link "Friends 1" at bounding box center [111, 271] width 174 height 28
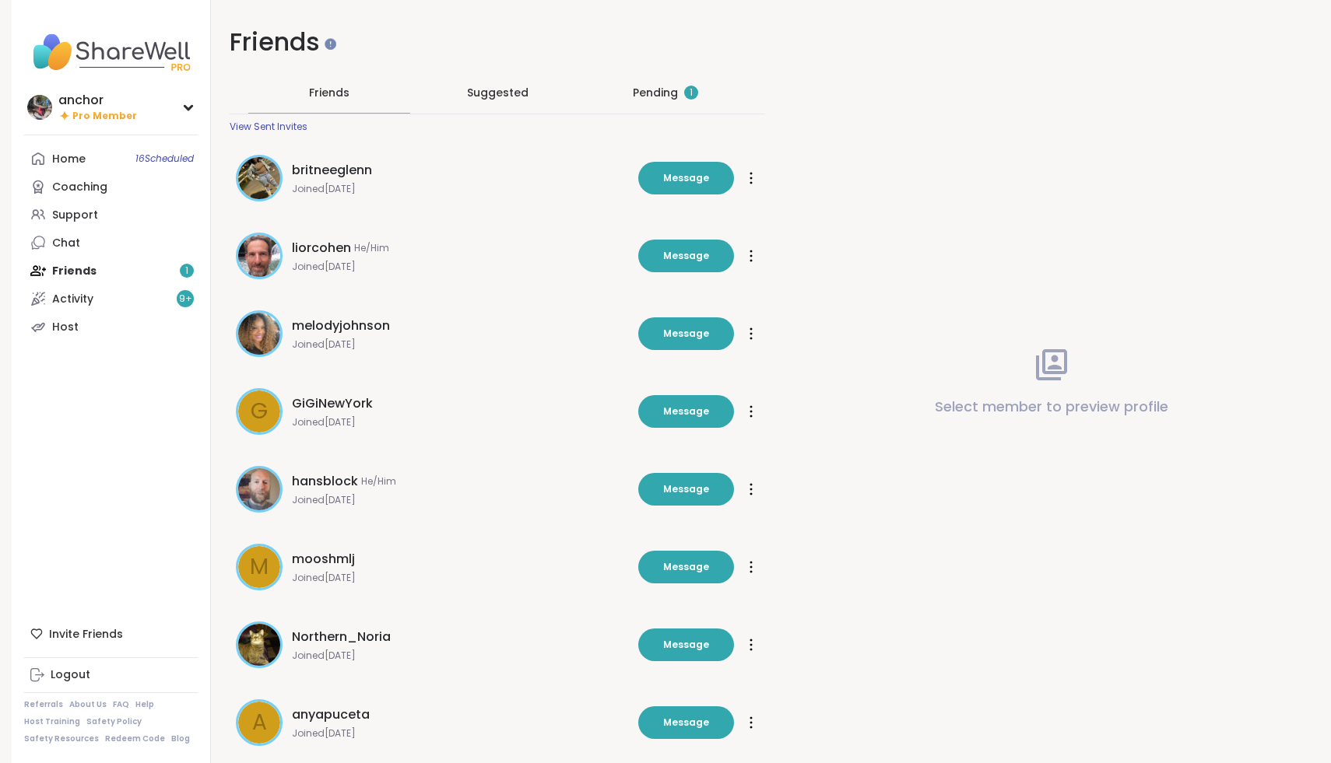
click at [664, 94] on div "Pending 1" at bounding box center [665, 93] width 65 height 16
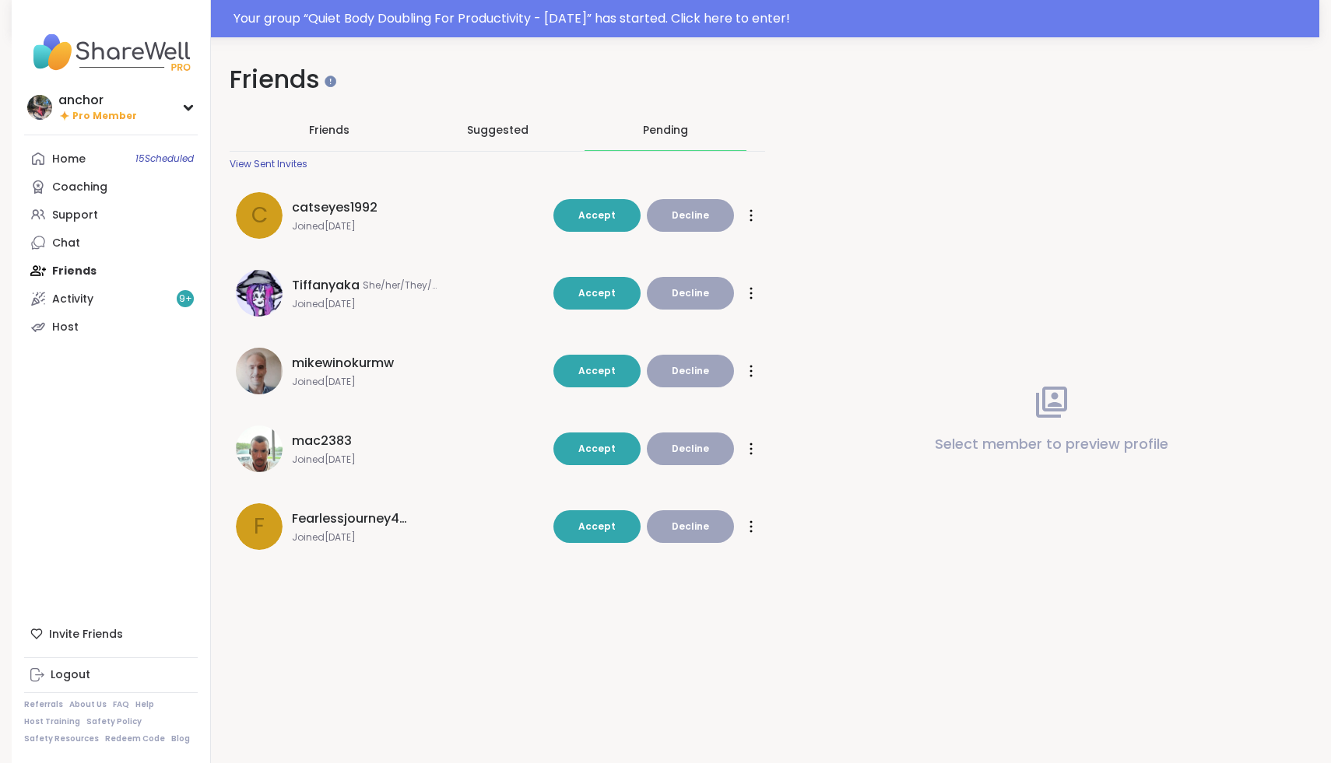
click at [304, 283] on span "Tiffanyaka" at bounding box center [326, 285] width 68 height 19
